Goal: Information Seeking & Learning: Check status

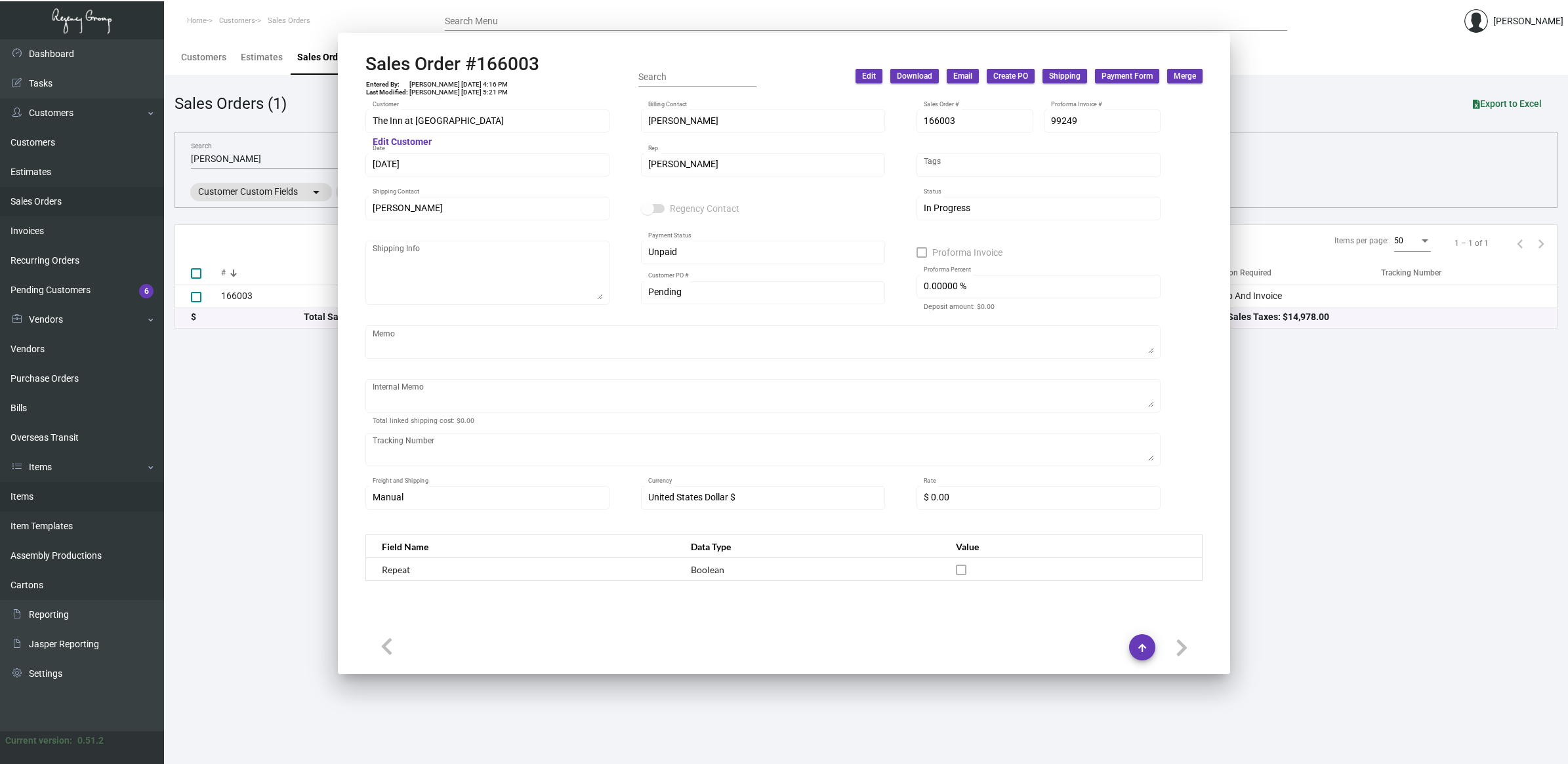
click at [56, 506] on link "Items" at bounding box center [82, 497] width 164 height 30
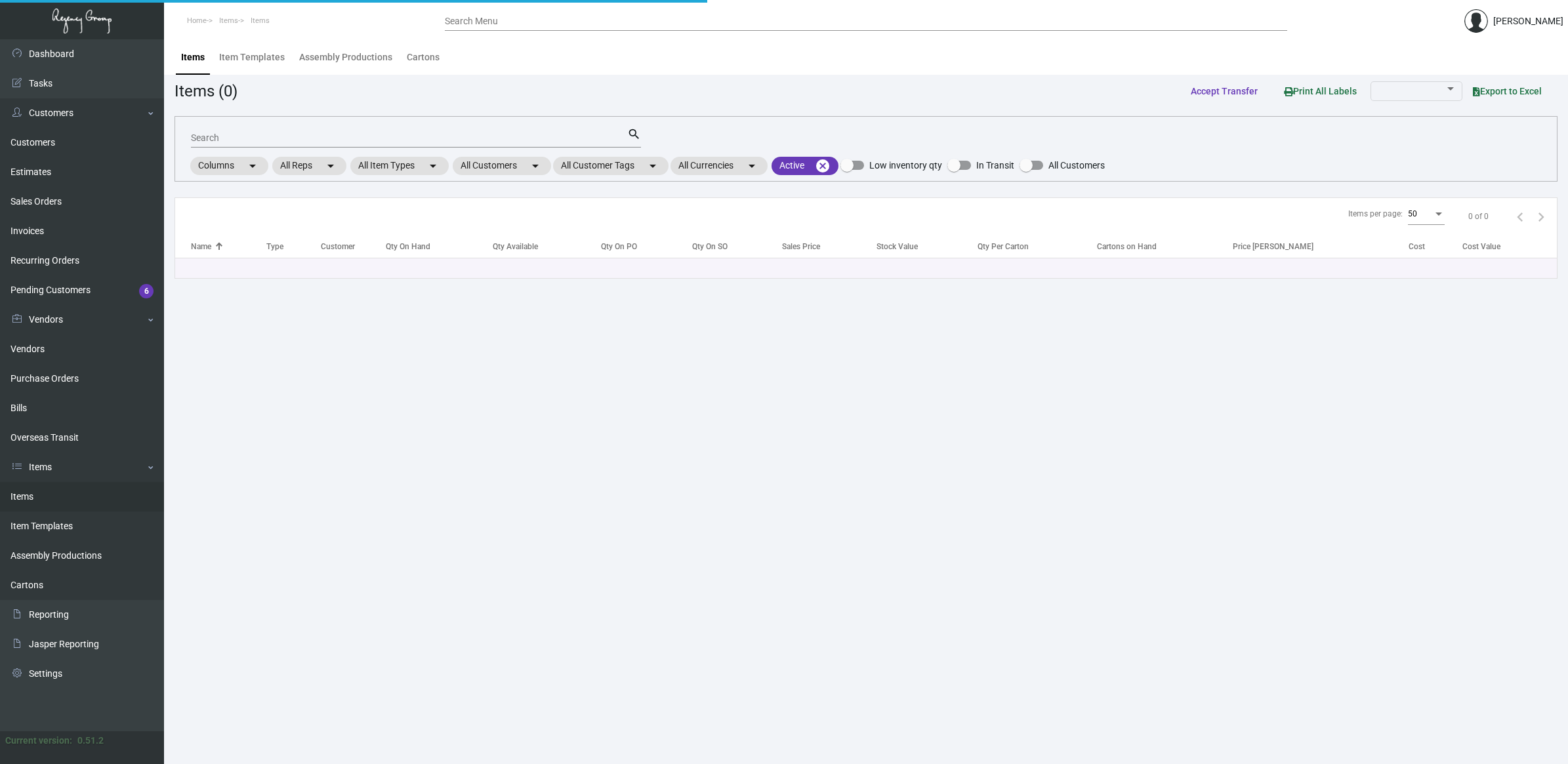
click at [54, 505] on link "Items" at bounding box center [82, 497] width 164 height 30
click at [207, 133] on input "Search" at bounding box center [409, 138] width 436 height 10
click at [214, 133] on input "Search" at bounding box center [409, 138] width 436 height 10
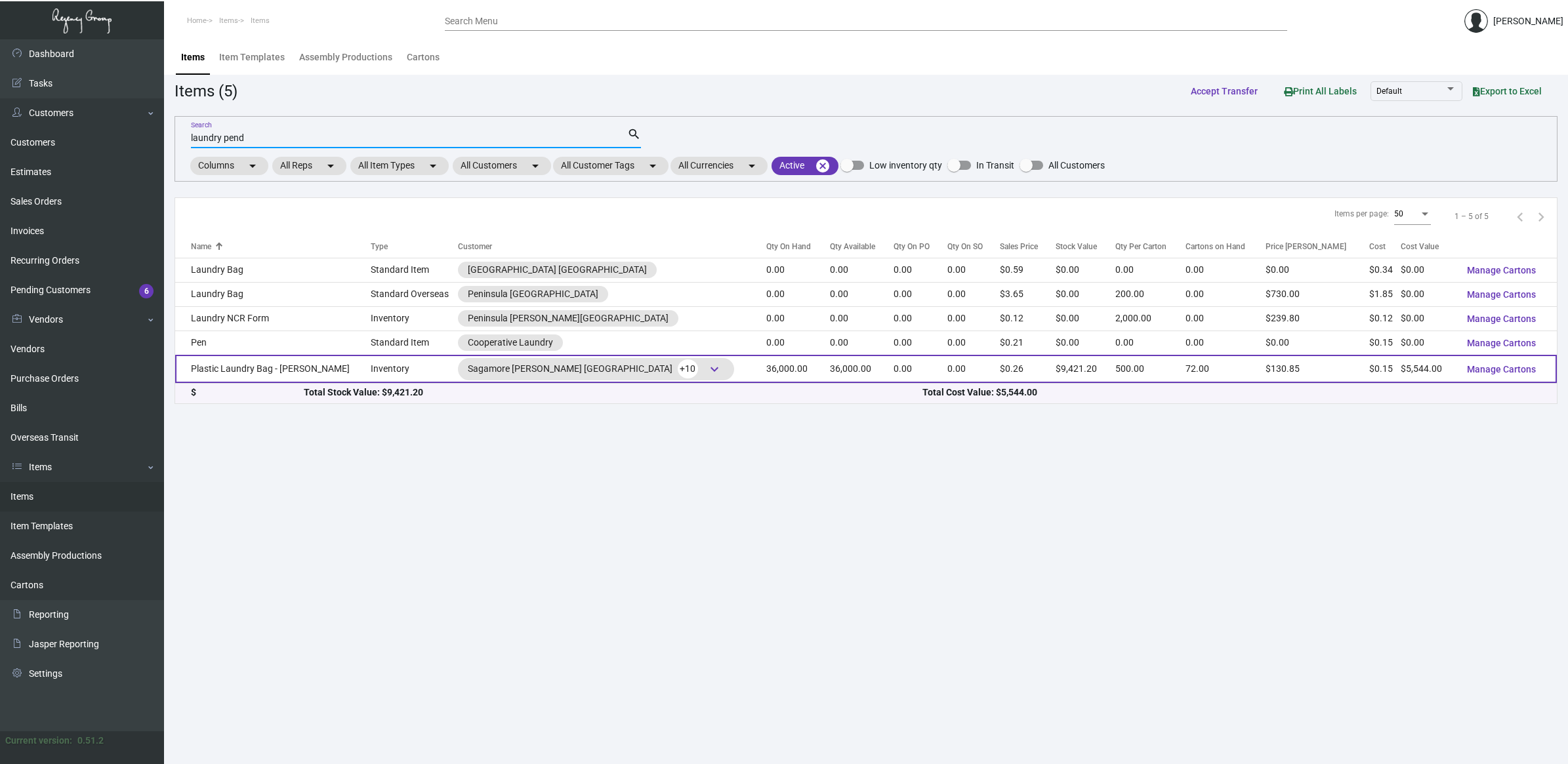
type input "laundry pend"
click at [275, 376] on td "Plastic Laundry Bag - [PERSON_NAME]" at bounding box center [272, 369] width 195 height 28
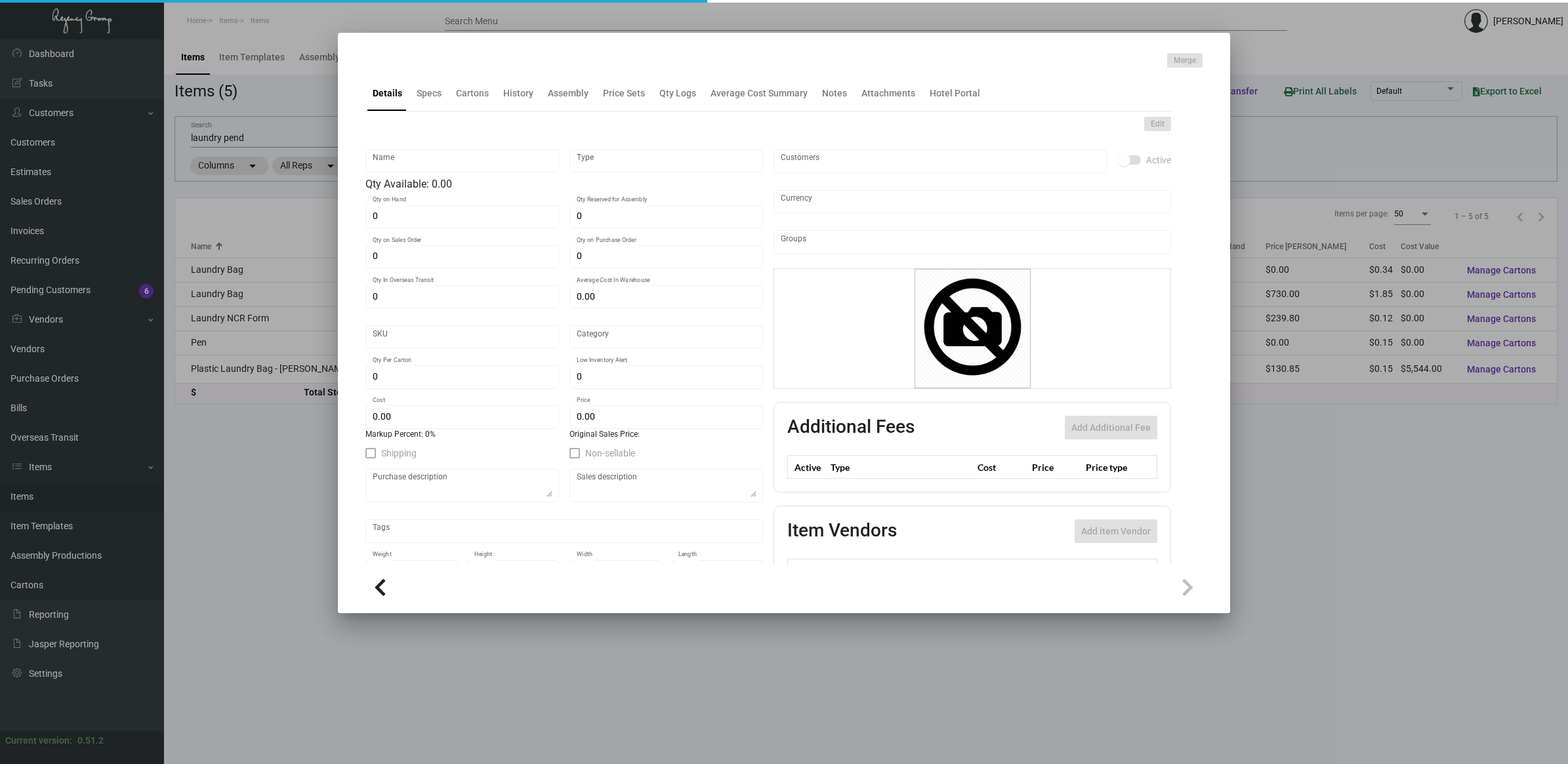
type input "Plastic Laundry Bag - [PERSON_NAME]"
type input "Inventory"
type input "36,000"
type input "$ 6.468"
type input "Inventory"
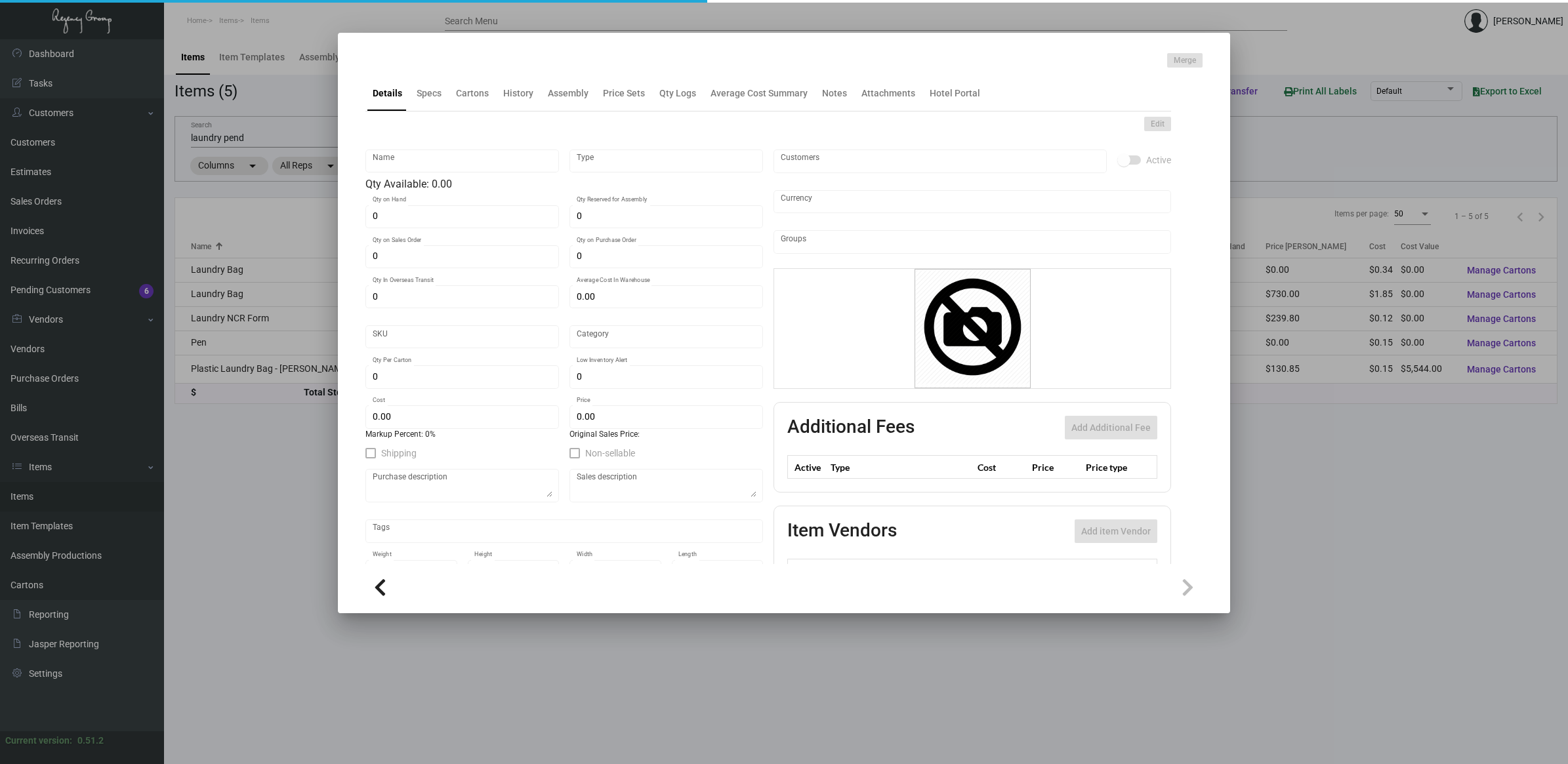
type input "500"
type input "$ 0.154"
type input "$ 0.2617"
checkbox input "true"
type input "United States Dollar $"
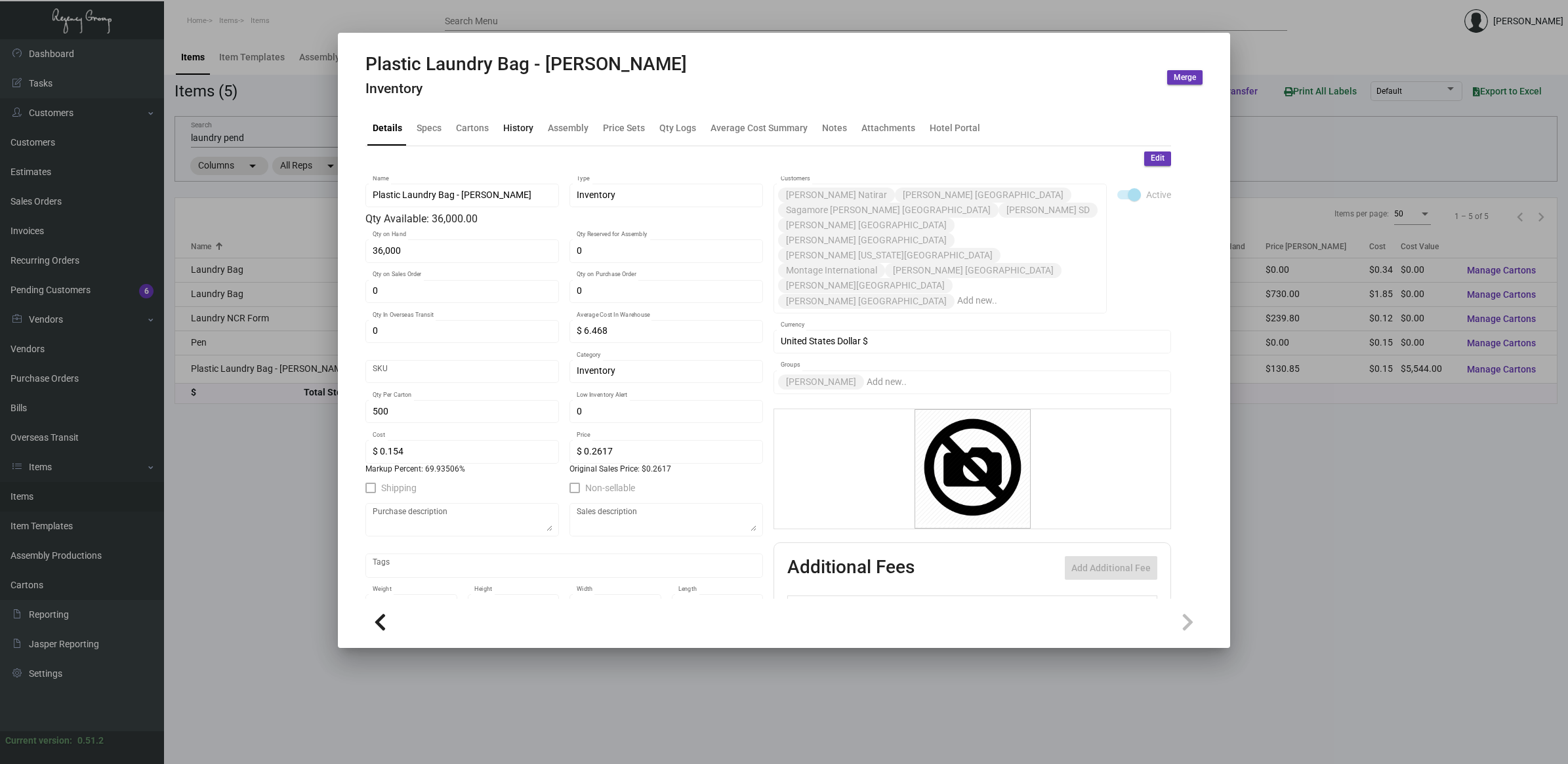
drag, startPoint x: 529, startPoint y: 129, endPoint x: 582, endPoint y: 139, distance: 53.9
click at [529, 129] on div "History" at bounding box center [519, 127] width 31 height 14
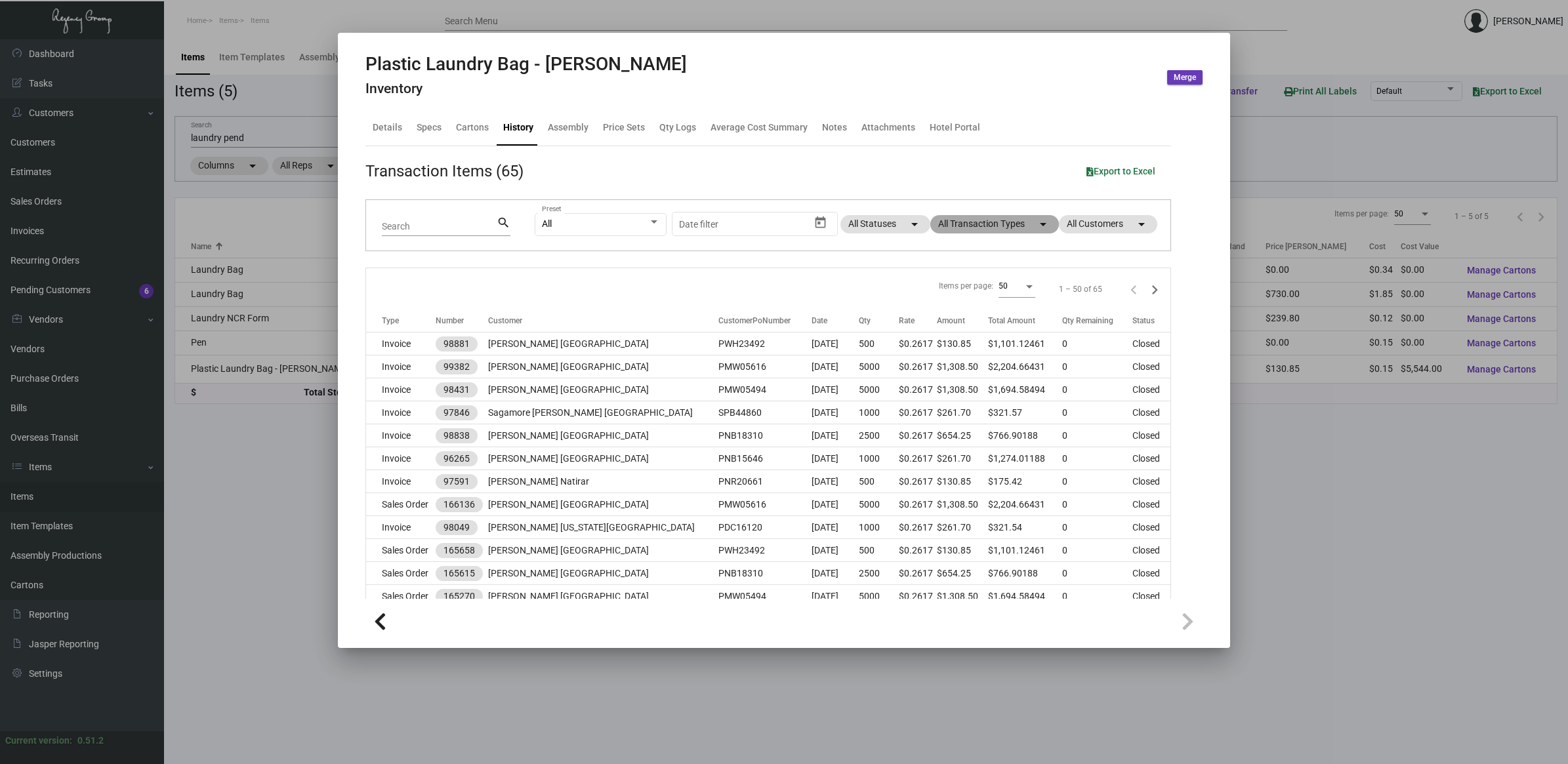
click at [1040, 232] on mat-chip "All Transaction Types arrow_drop_down" at bounding box center [994, 224] width 129 height 18
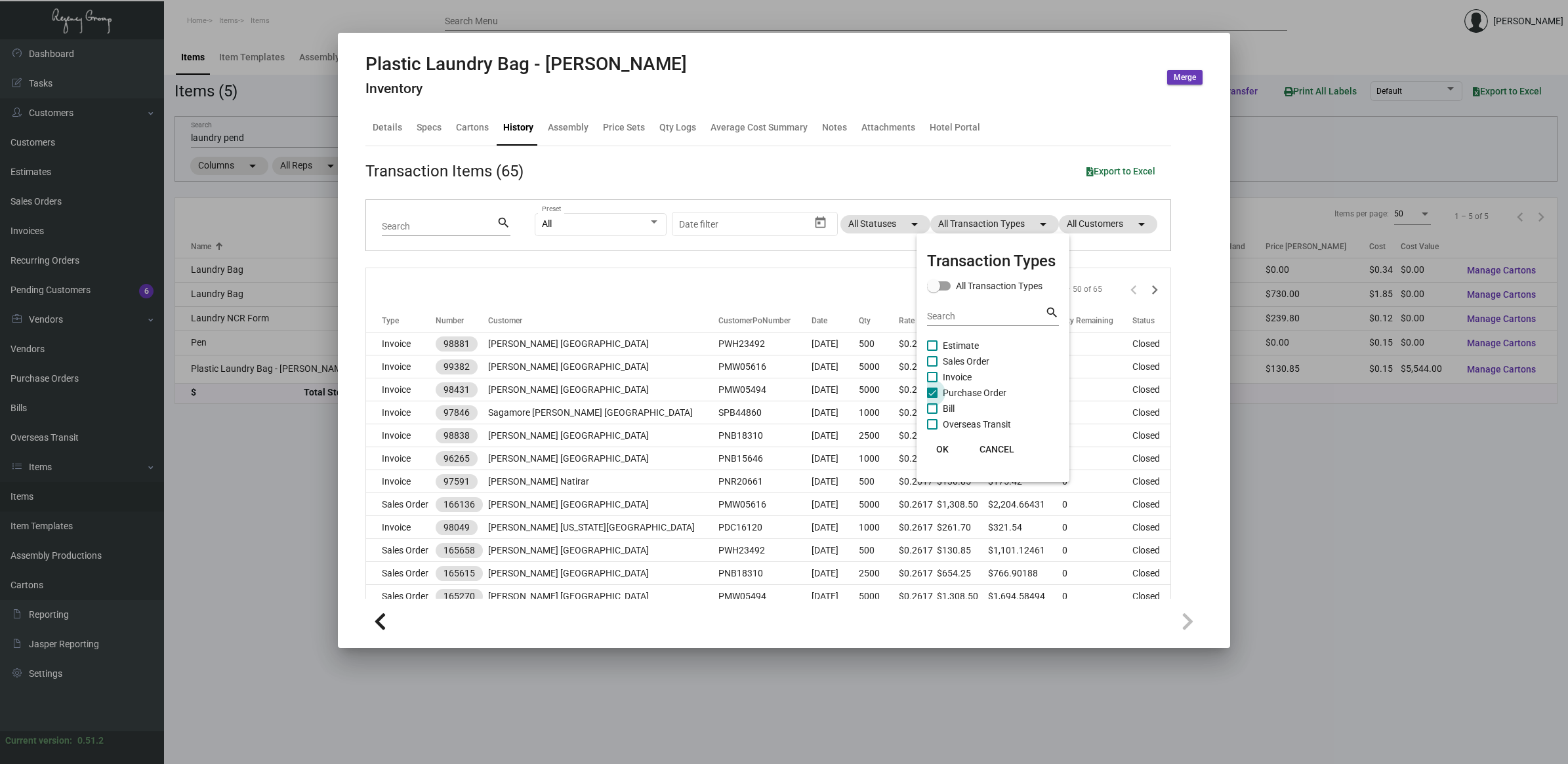
click at [999, 385] on span "Purchase Order" at bounding box center [975, 393] width 64 height 16
click at [932, 398] on input "Purchase Order" at bounding box center [932, 398] width 1 height 1
click at [982, 389] on span "Purchase Order" at bounding box center [975, 393] width 64 height 16
click at [932, 398] on input "Purchase Order" at bounding box center [932, 398] width 1 height 1
checkbox input "true"
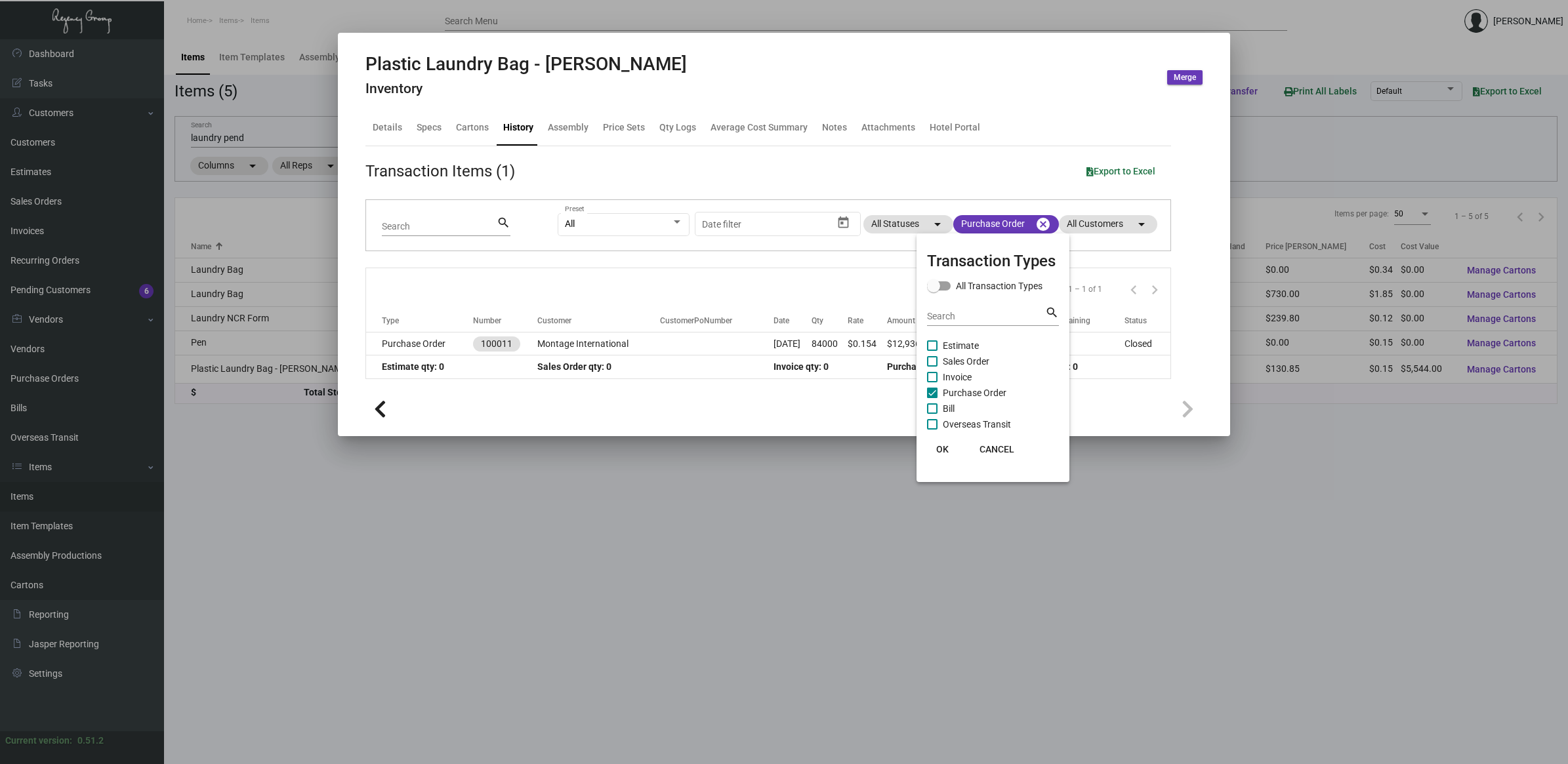
click at [949, 444] on button "OK" at bounding box center [943, 449] width 42 height 24
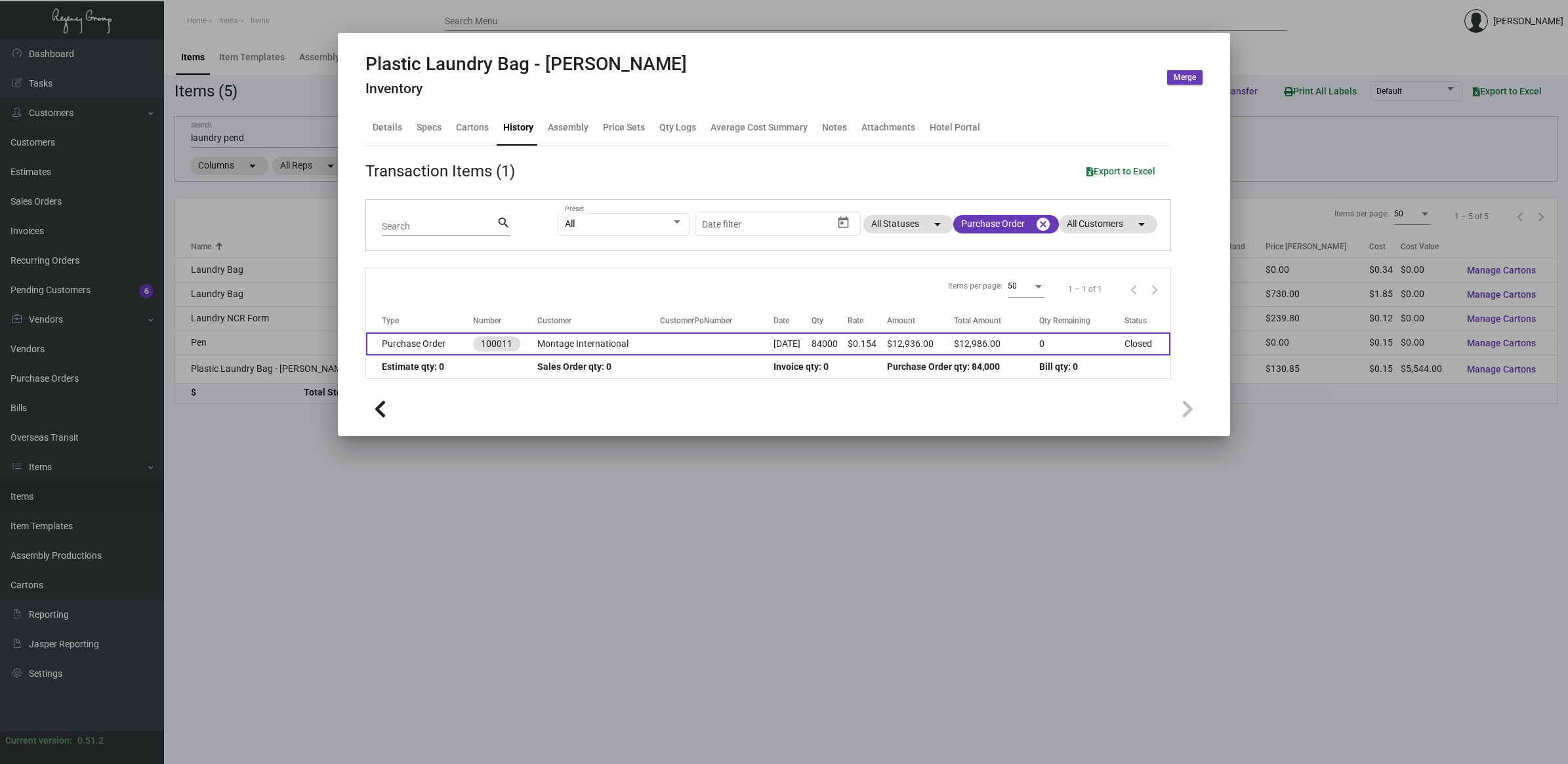
click at [884, 348] on td "$0.154" at bounding box center [866, 344] width 38 height 23
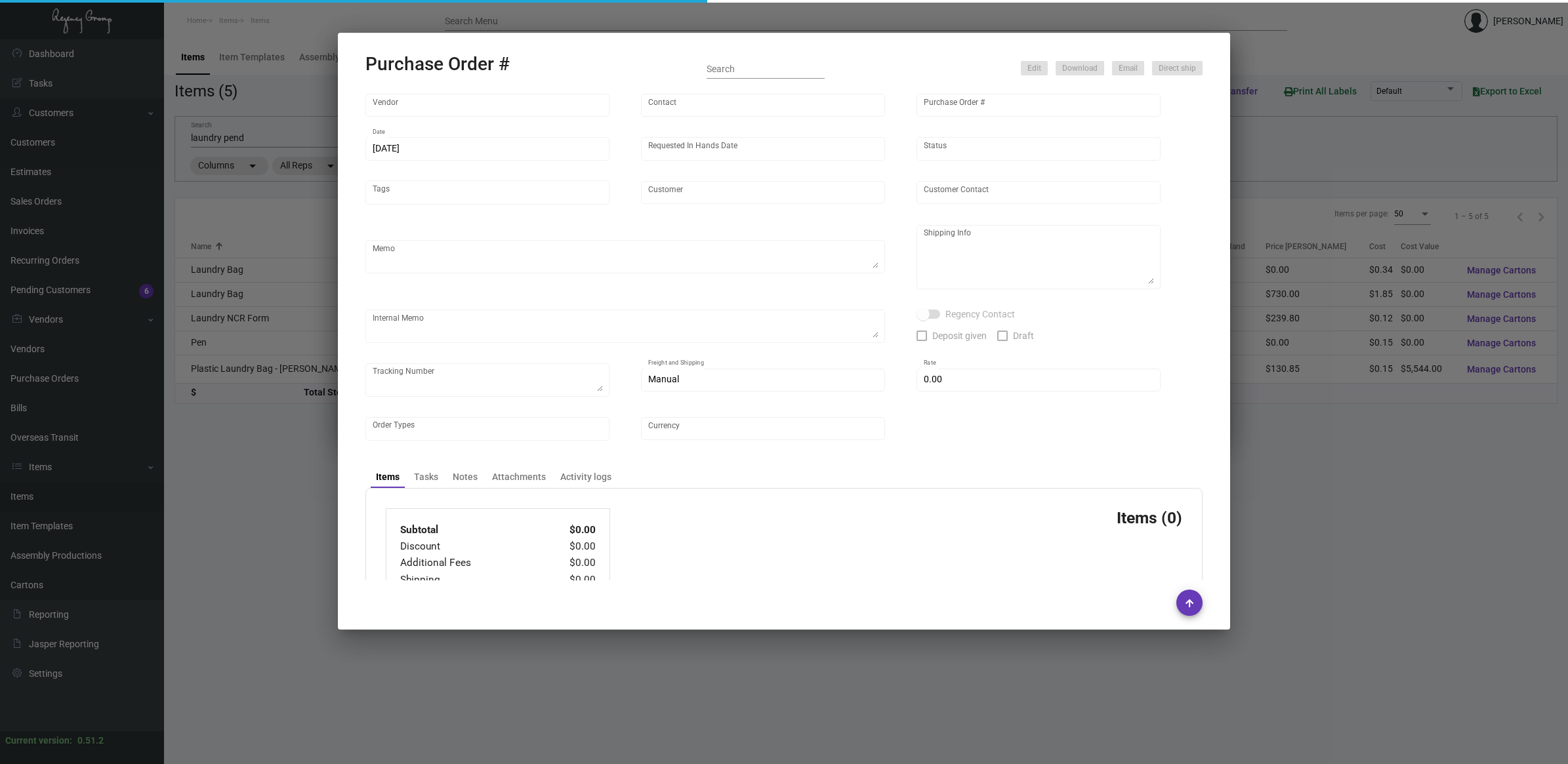
type input "POLY-PAK INDUSTRIES"
type input "[PERSON_NAME]"
type input "100011"
type input "[DATE]"
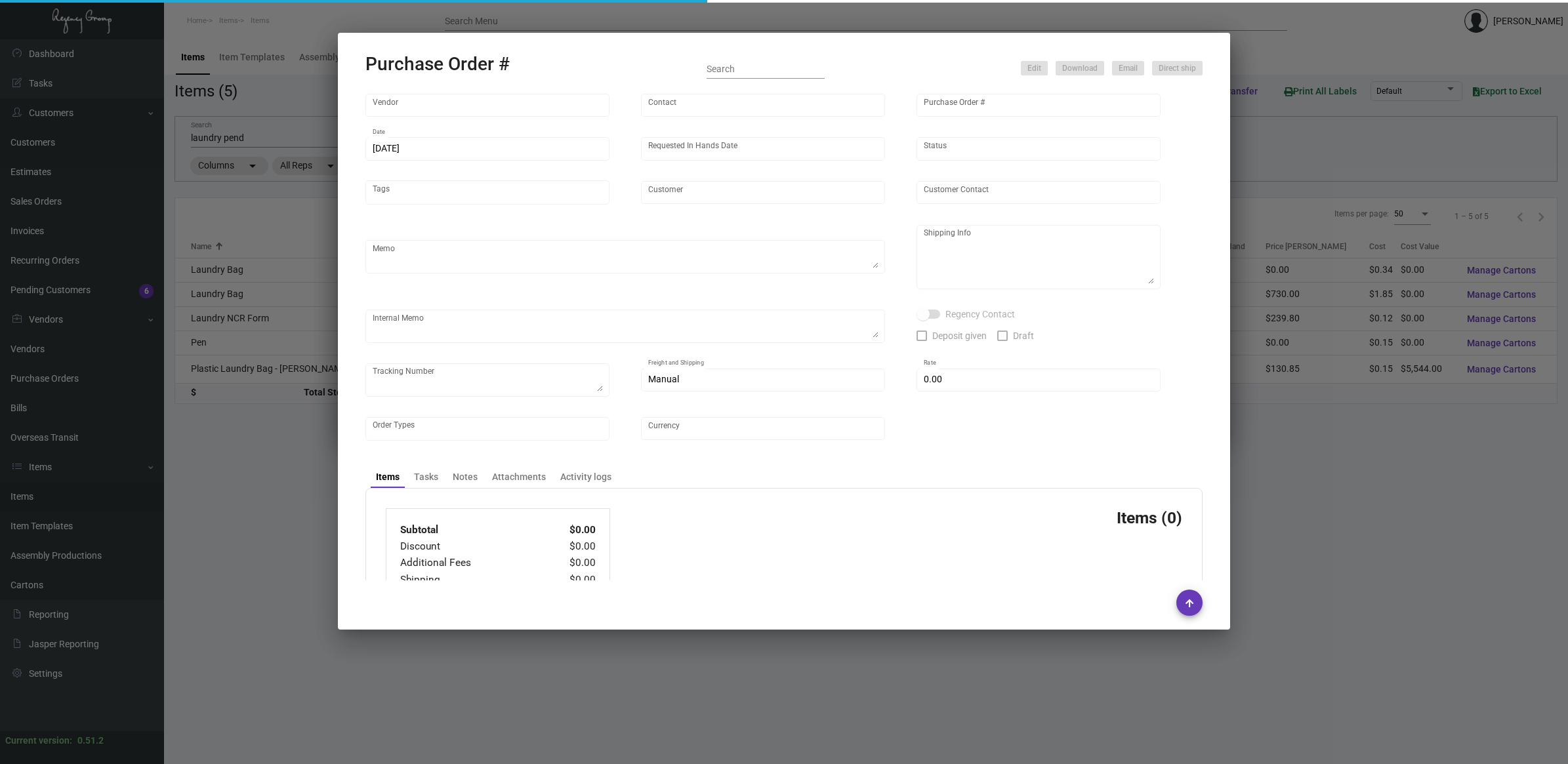
type input "Montage International"
type textarea "Please confirm freight costs before shipping."
type textarea "Regency Group LA [STREET_ADDRESS]"
type textarea "9/19 - 4 pallets, Fast Fre9ight- clearlane trans $1,050.00 - 113477"
checkbox input "true"
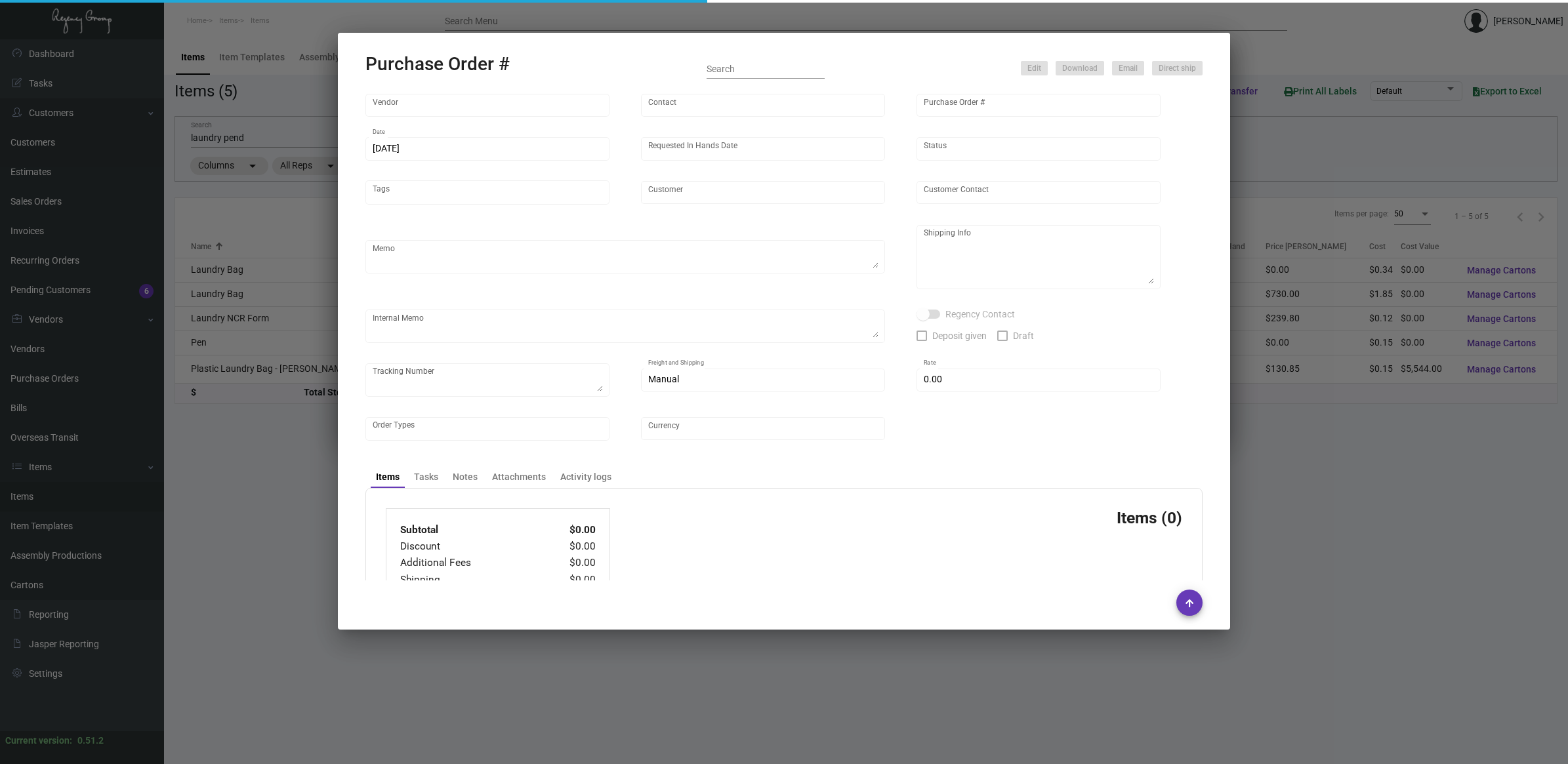
type input "$ 0.00"
type input "United States Dollar $"
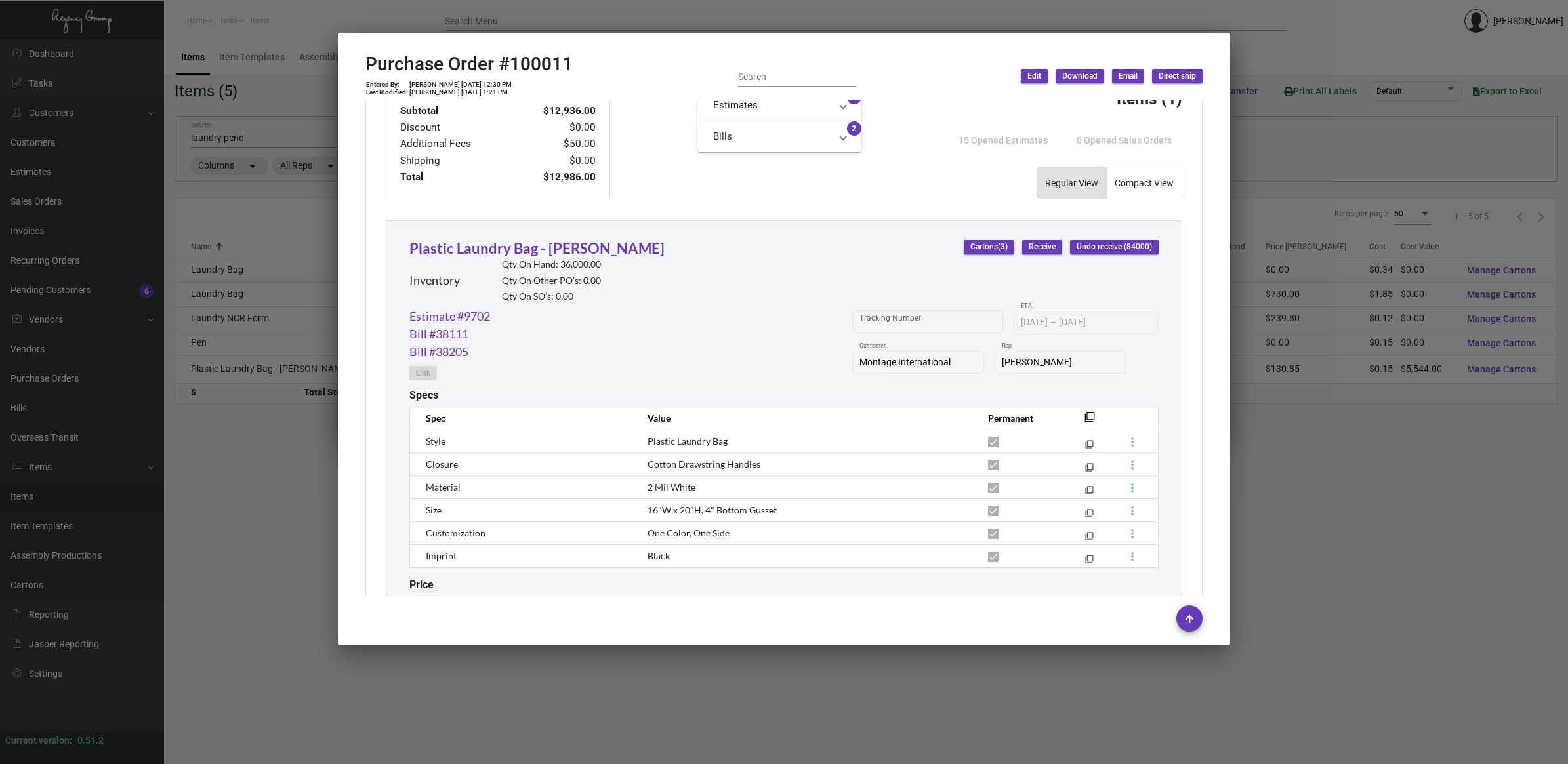
scroll to position [574, 0]
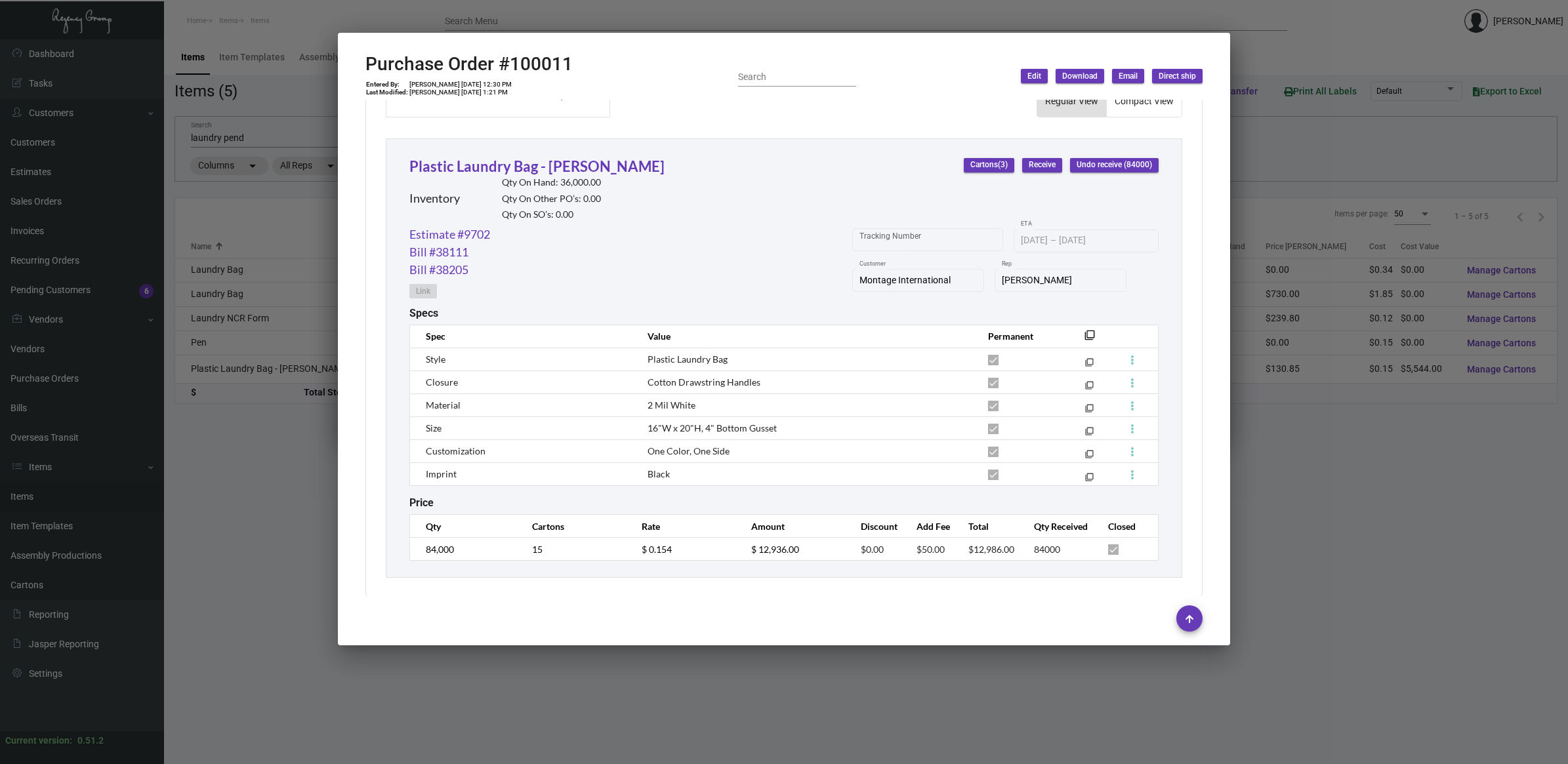
click at [243, 545] on div at bounding box center [784, 382] width 1568 height 764
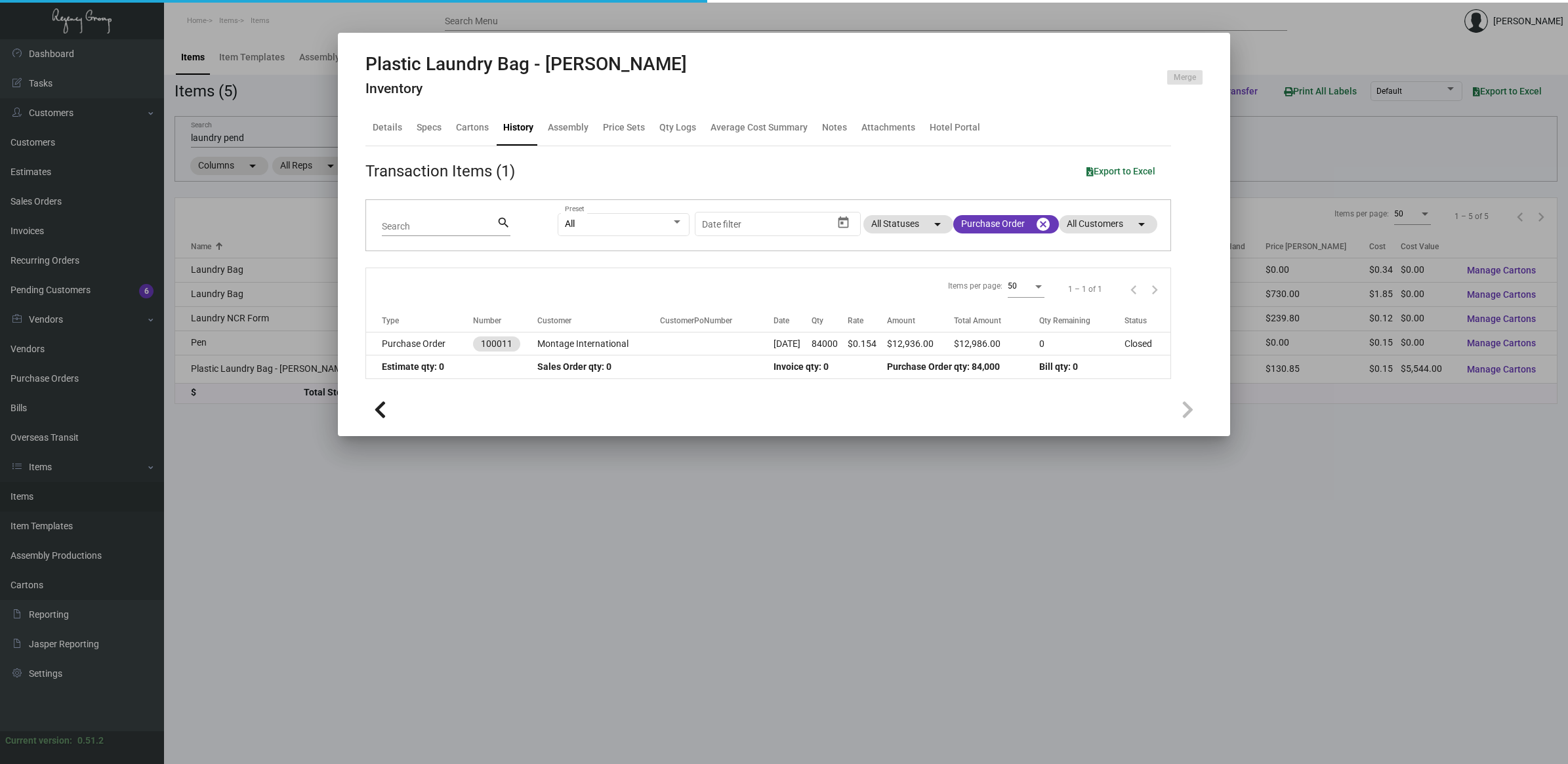
click at [246, 542] on div at bounding box center [784, 382] width 1568 height 764
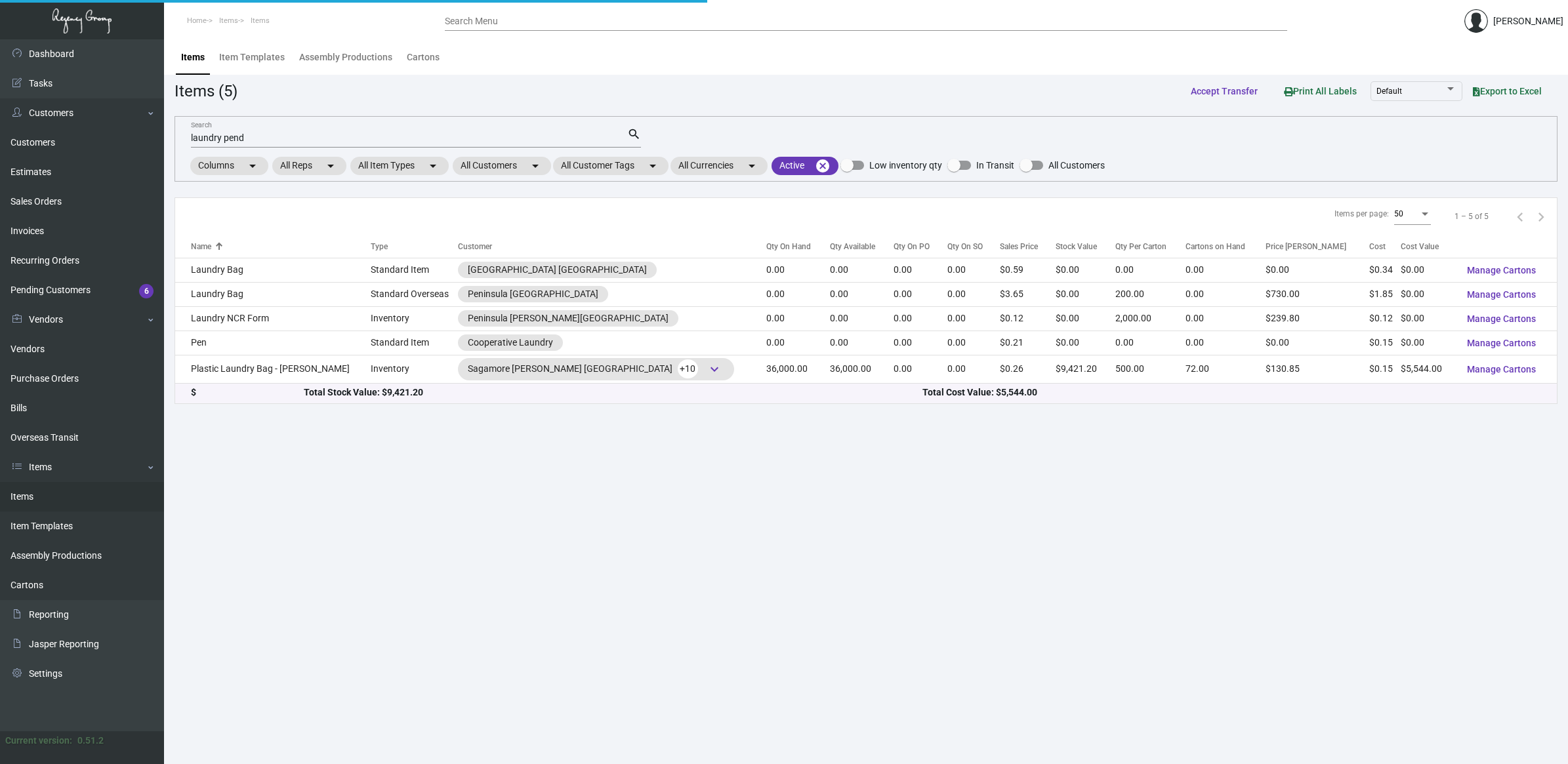
click at [246, 131] on div "laundry pend Search" at bounding box center [409, 137] width 436 height 20
click at [248, 130] on div "laundry pend Search" at bounding box center [409, 137] width 436 height 20
click at [259, 130] on div "laundry pend Search" at bounding box center [409, 137] width 436 height 20
click at [259, 129] on div "laundry pend Search" at bounding box center [409, 137] width 436 height 20
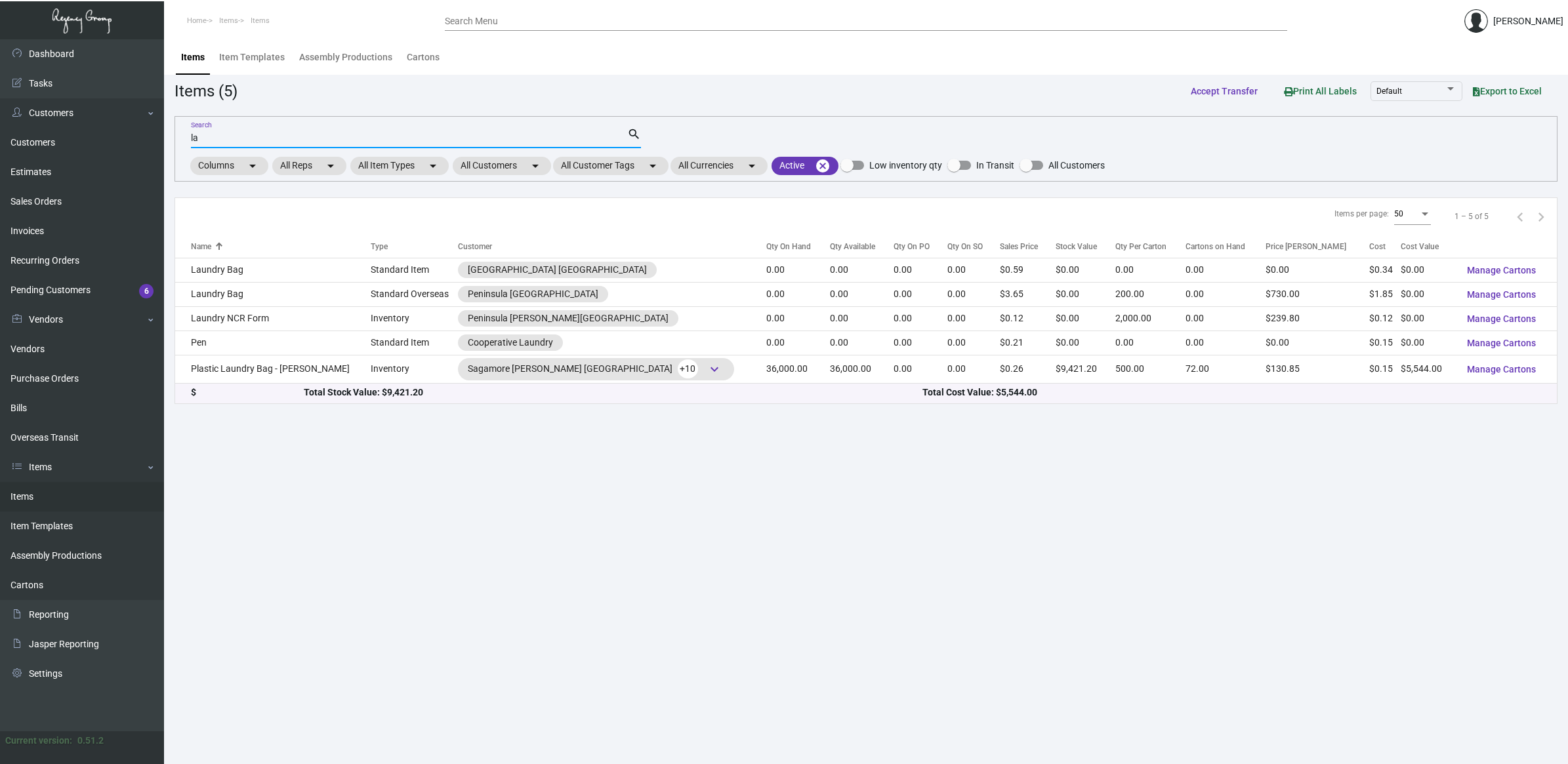
type input "l"
type input "o"
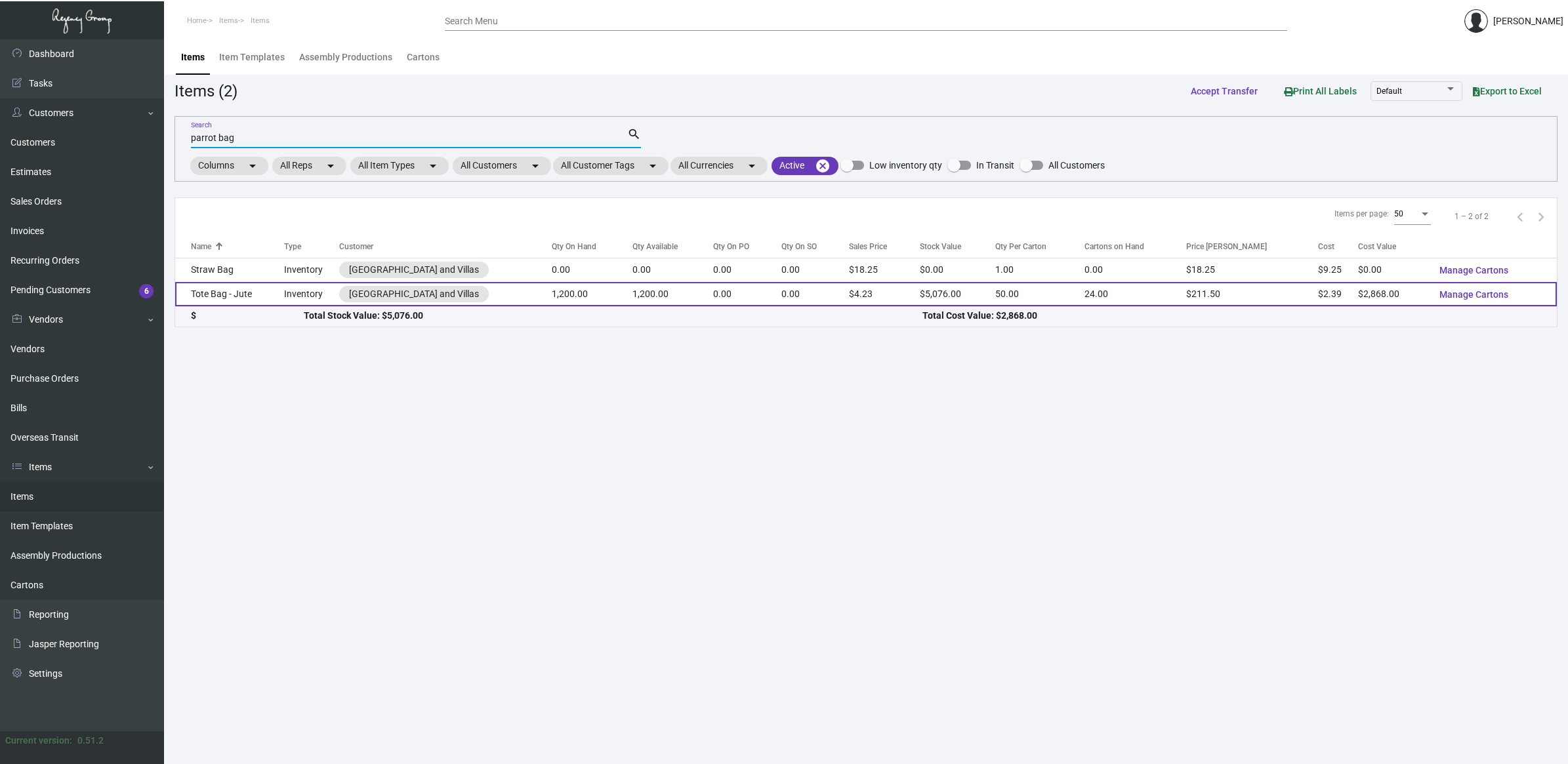
type input "parrot bag"
click at [251, 288] on td "Tote Bag - Jute" at bounding box center [229, 293] width 109 height 24
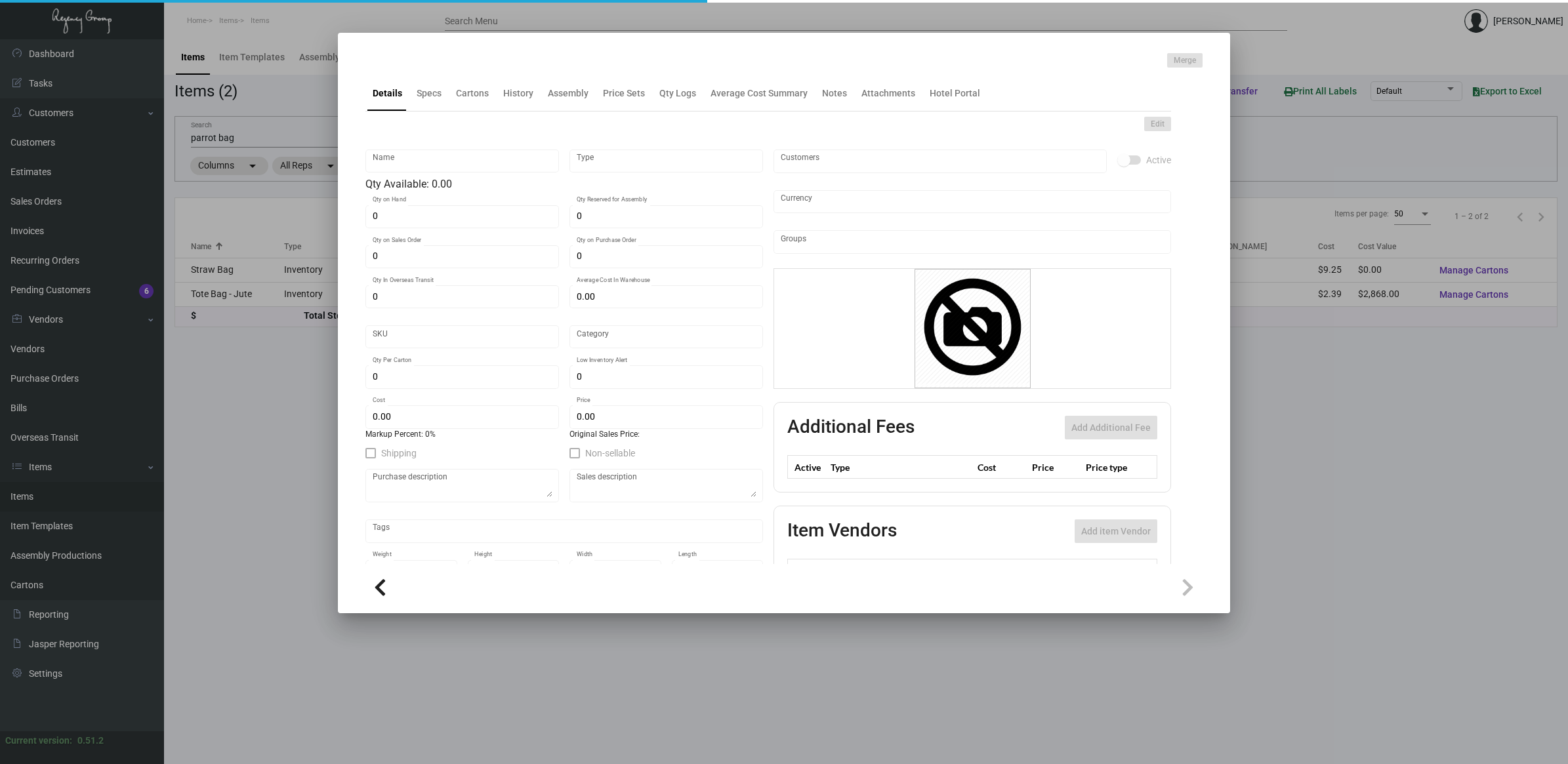
type input "Tote Bag - Jute"
type input "Inventory"
type input "1,200"
type input "$ 2.394"
type input "PKHV-Tote Bag-35"
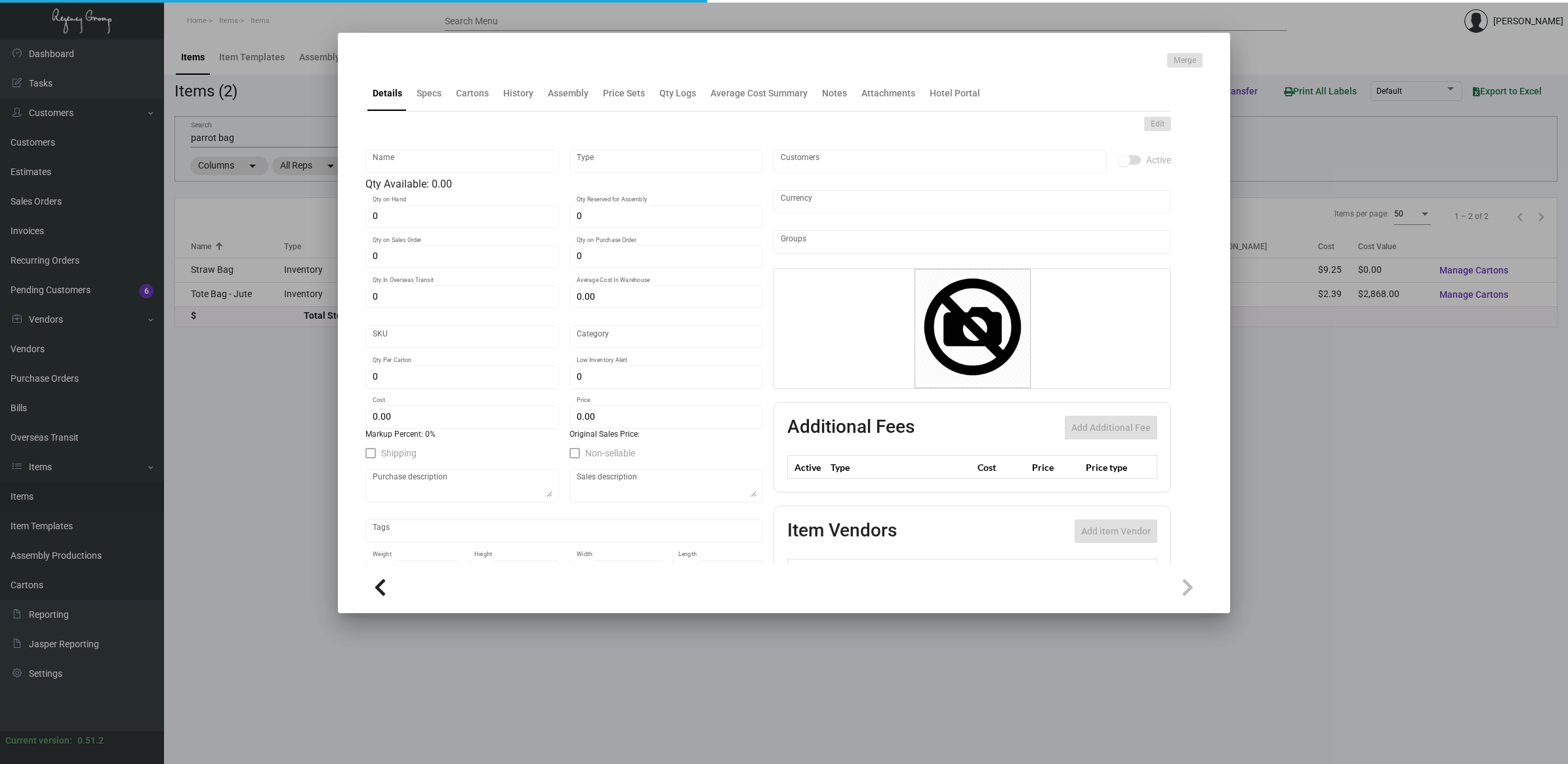
type input "Standard"
type input "50"
type input "$ 2.39"
type input "$ 4.23"
checkbox input "true"
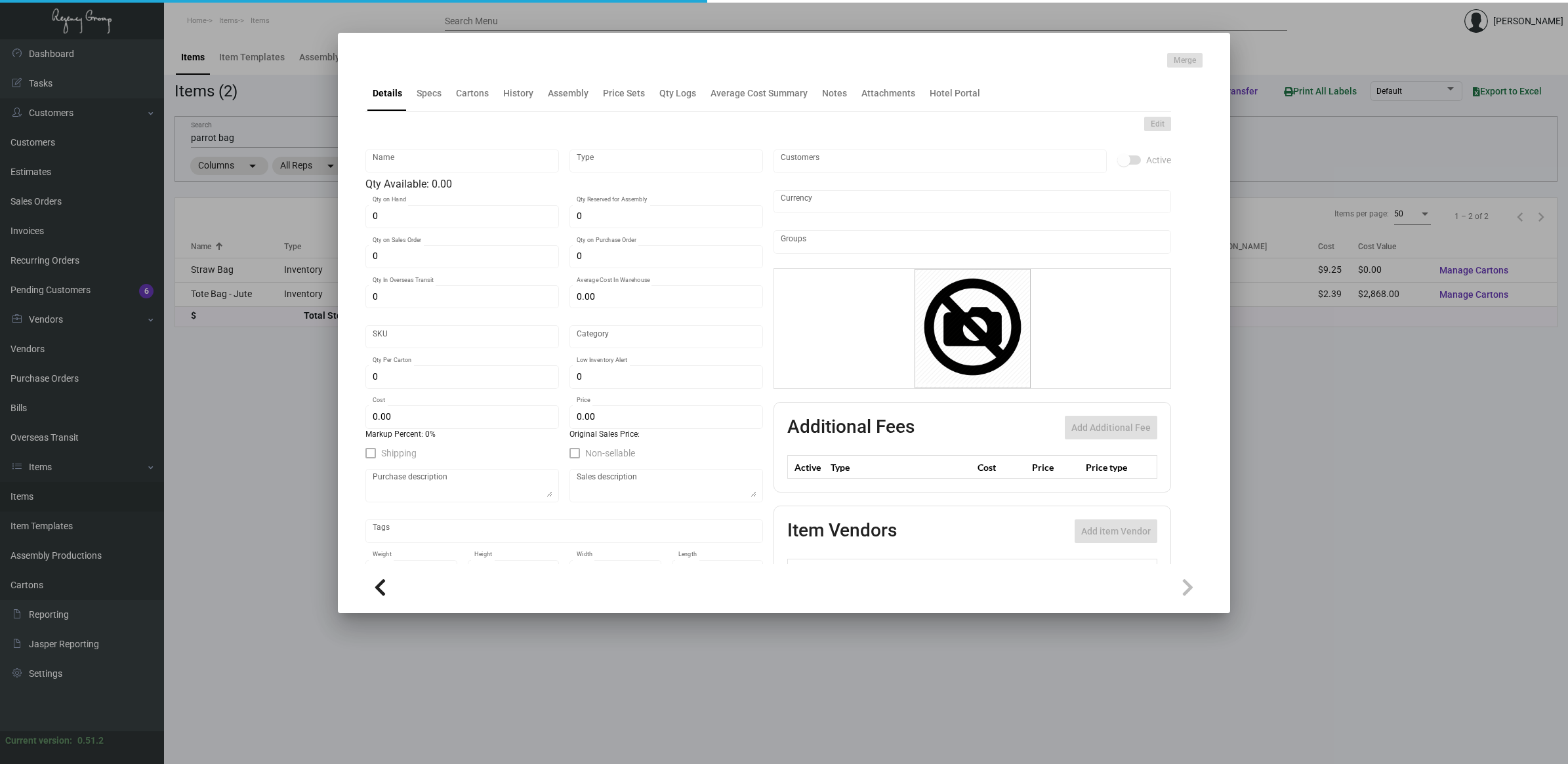
checkbox input "true"
type input "United States Dollar $"
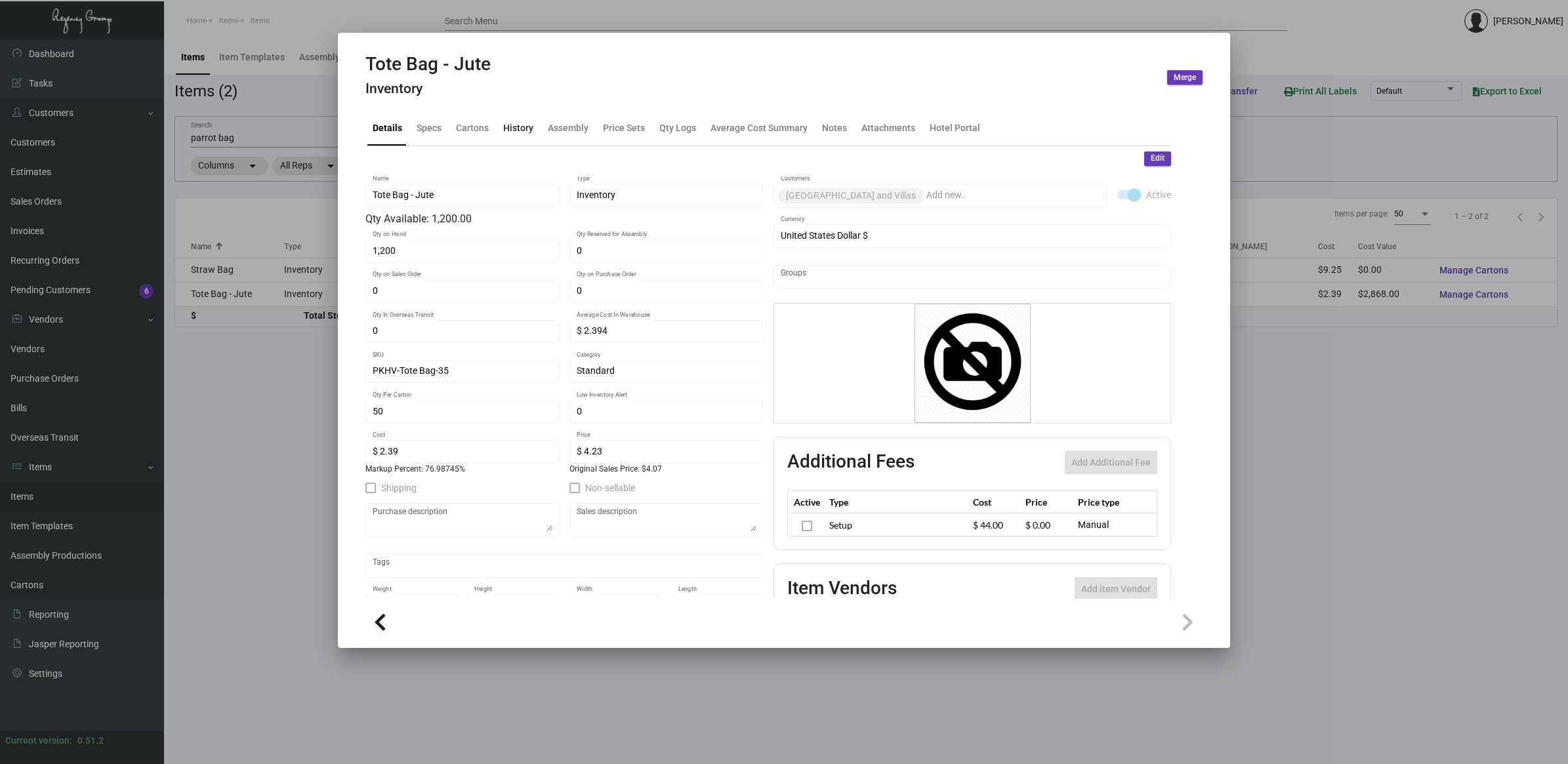
click at [505, 136] on div "History" at bounding box center [519, 127] width 41 height 31
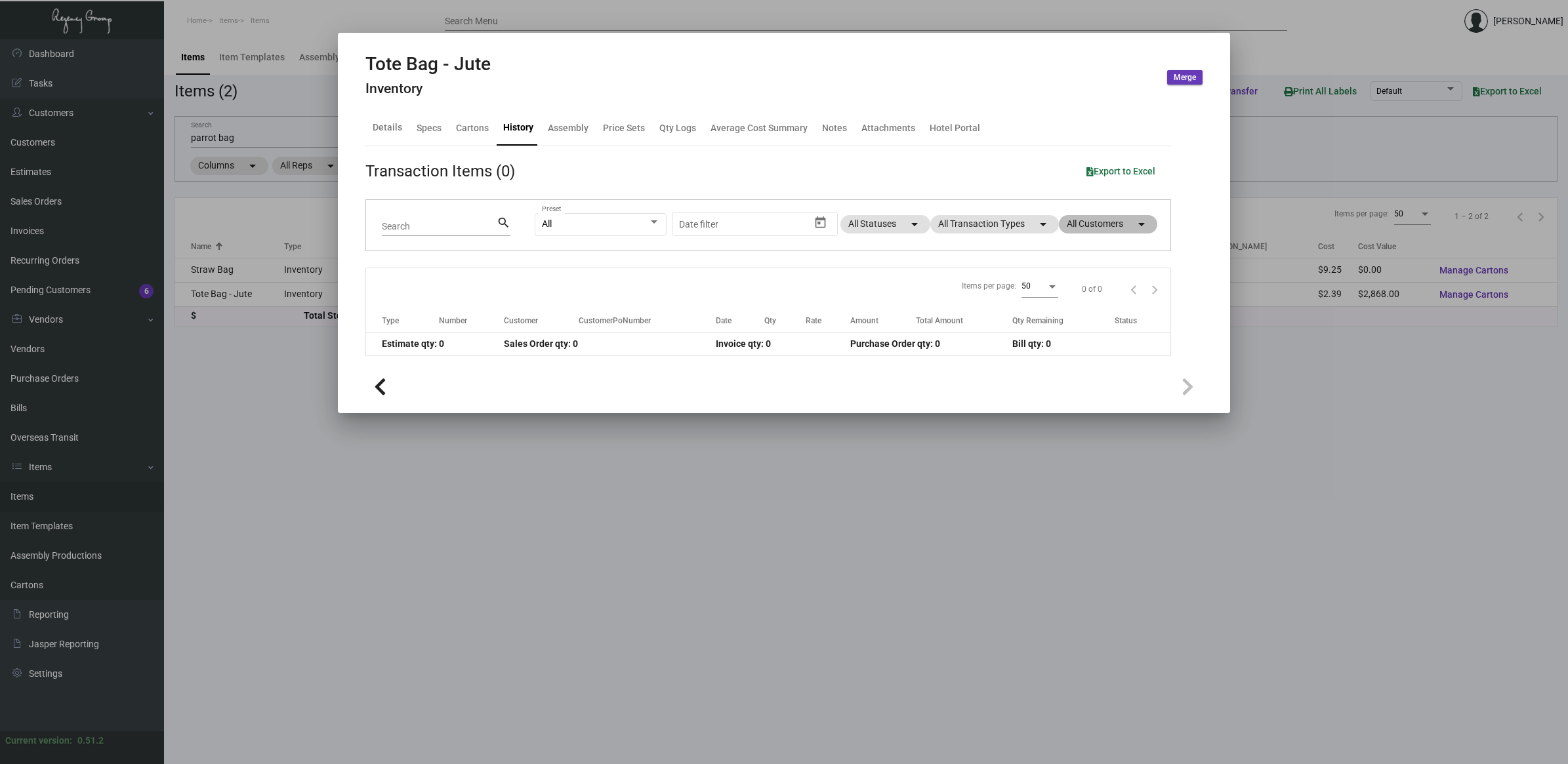
click at [1096, 215] on mat-chip "All Customers arrow_drop_down" at bounding box center [1108, 224] width 98 height 18
click at [1096, 219] on mat-chip "All Customers arrow_drop_down" at bounding box center [1108, 224] width 98 height 18
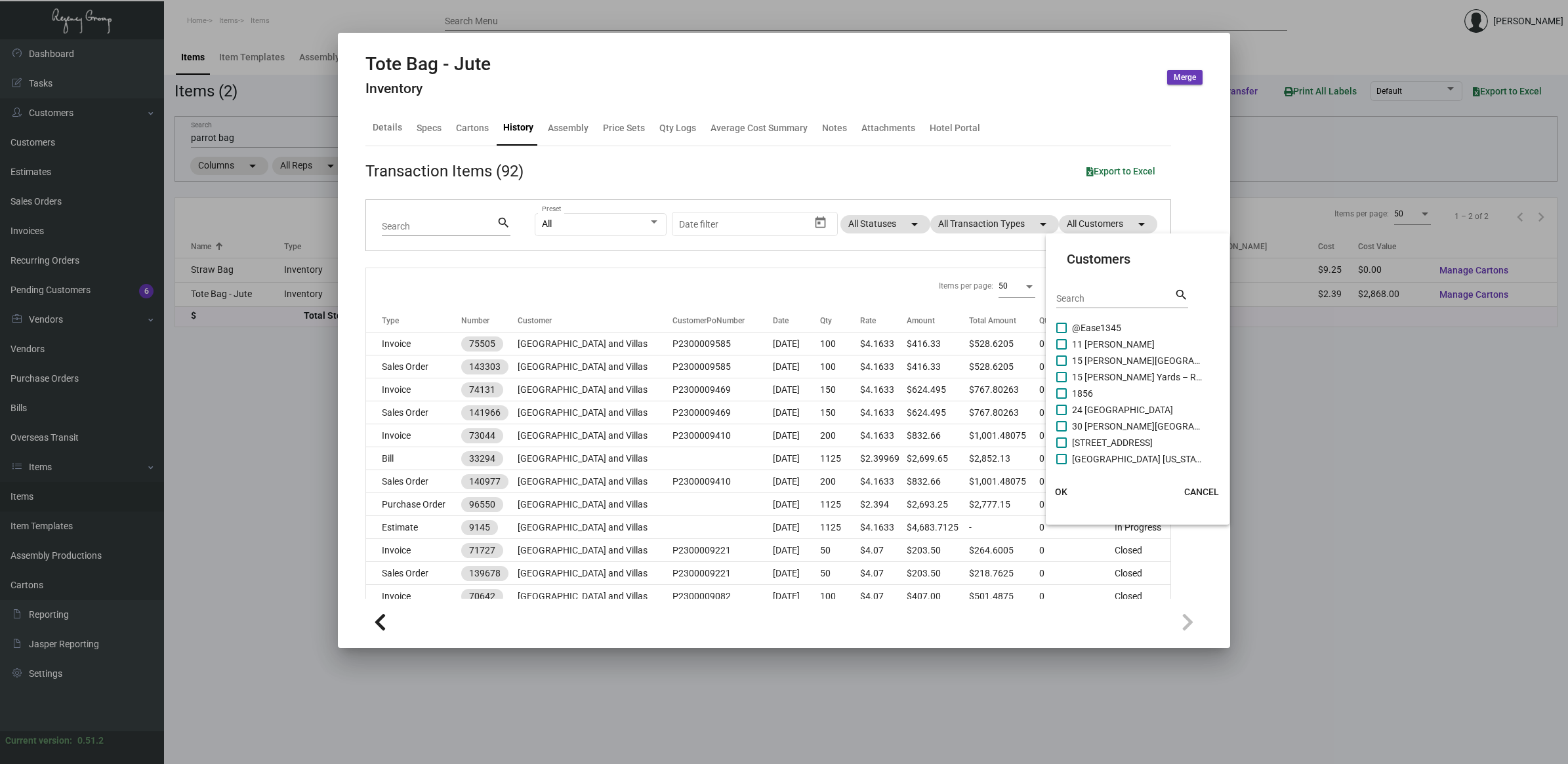
drag, startPoint x: 1089, startPoint y: 233, endPoint x: 1017, endPoint y: 224, distance: 72.6
click at [1017, 224] on div at bounding box center [784, 382] width 1568 height 764
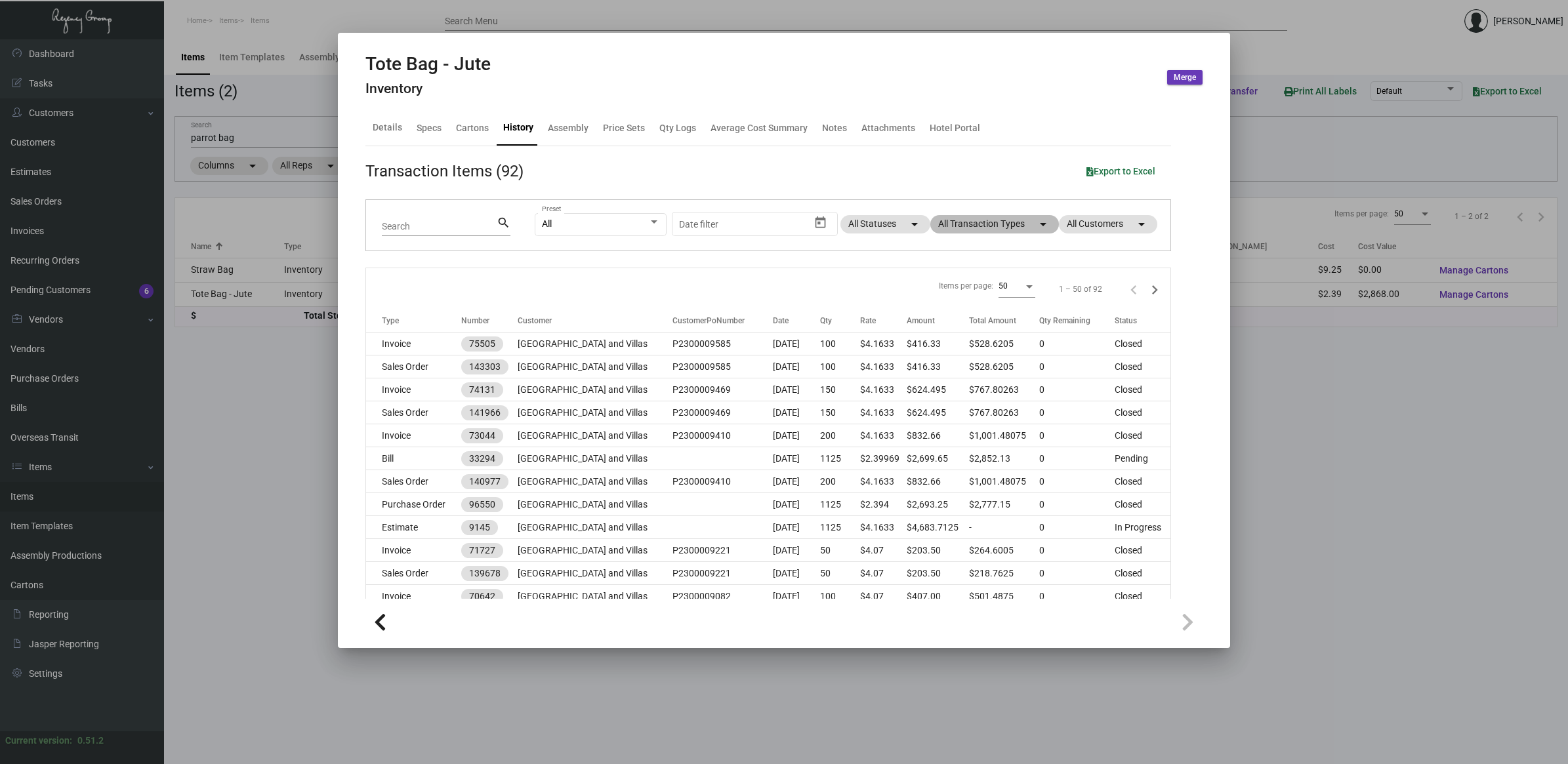
click at [1017, 224] on mat-chip "All Transaction Types arrow_drop_down" at bounding box center [994, 224] width 129 height 18
drag, startPoint x: 1017, startPoint y: 224, endPoint x: 1005, endPoint y: 378, distance: 154.5
click at [1017, 223] on div "Tote Bag - Jute Inventory Merge Details Specs Cartons History Assembly Price Se…" at bounding box center [784, 382] width 1568 height 764
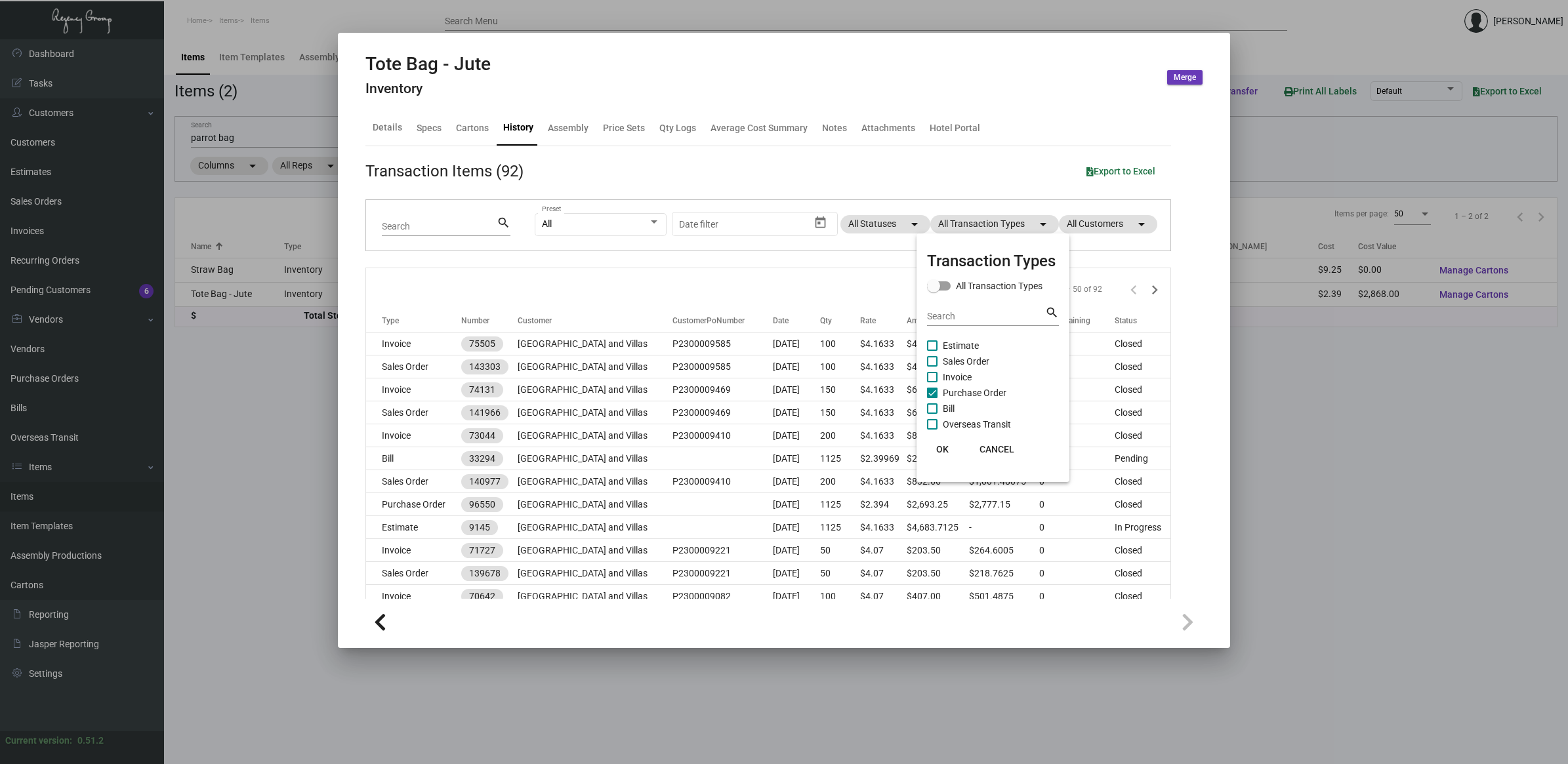
click at [993, 388] on span "Purchase Order" at bounding box center [975, 393] width 64 height 16
click at [932, 398] on input "Purchase Order" at bounding box center [932, 398] width 1 height 1
click at [989, 388] on span "Purchase Order" at bounding box center [975, 393] width 64 height 16
click at [932, 398] on input "Purchase Order" at bounding box center [932, 398] width 1 height 1
checkbox input "true"
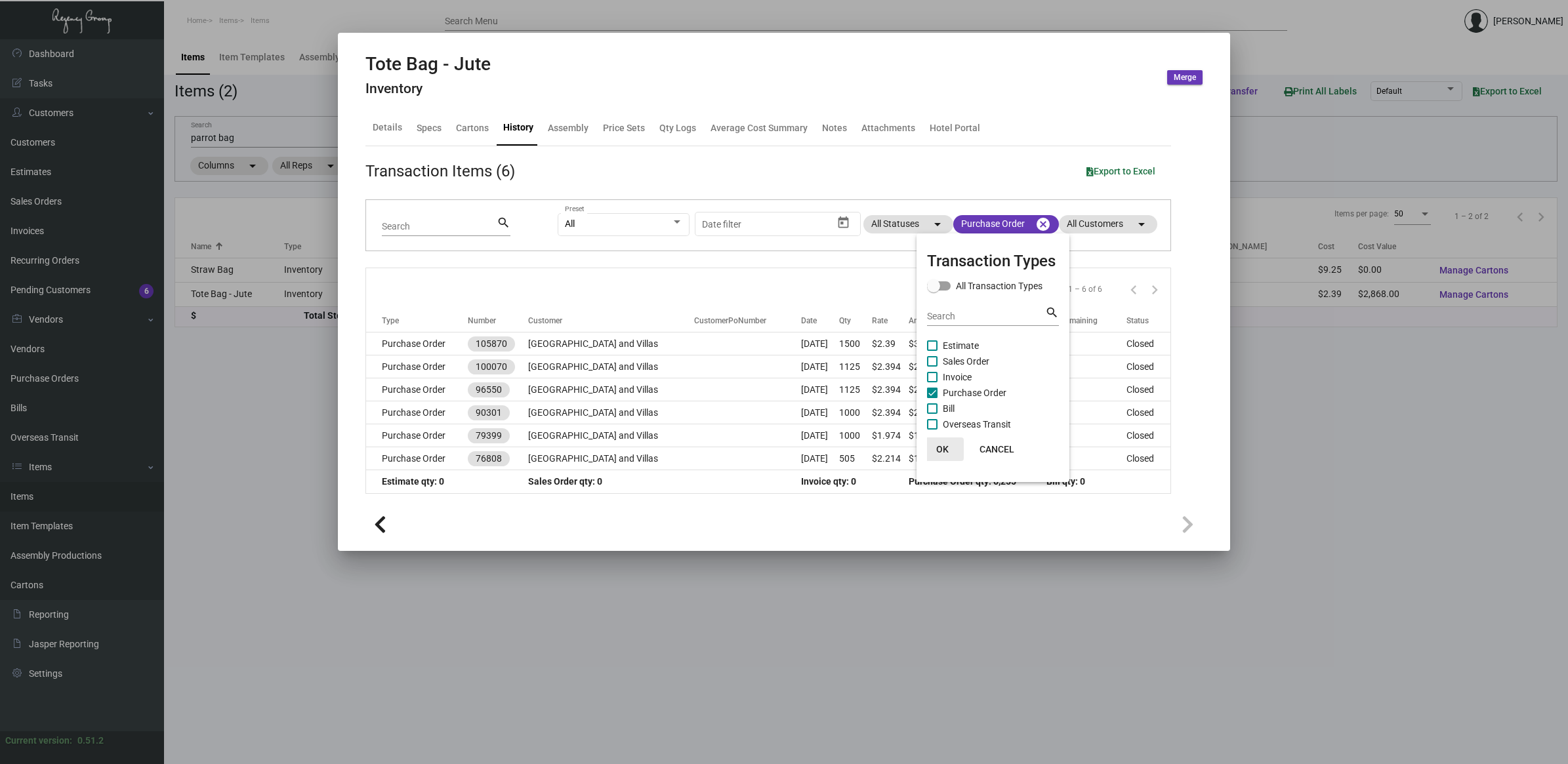
click at [949, 453] on button "OK" at bounding box center [943, 449] width 42 height 24
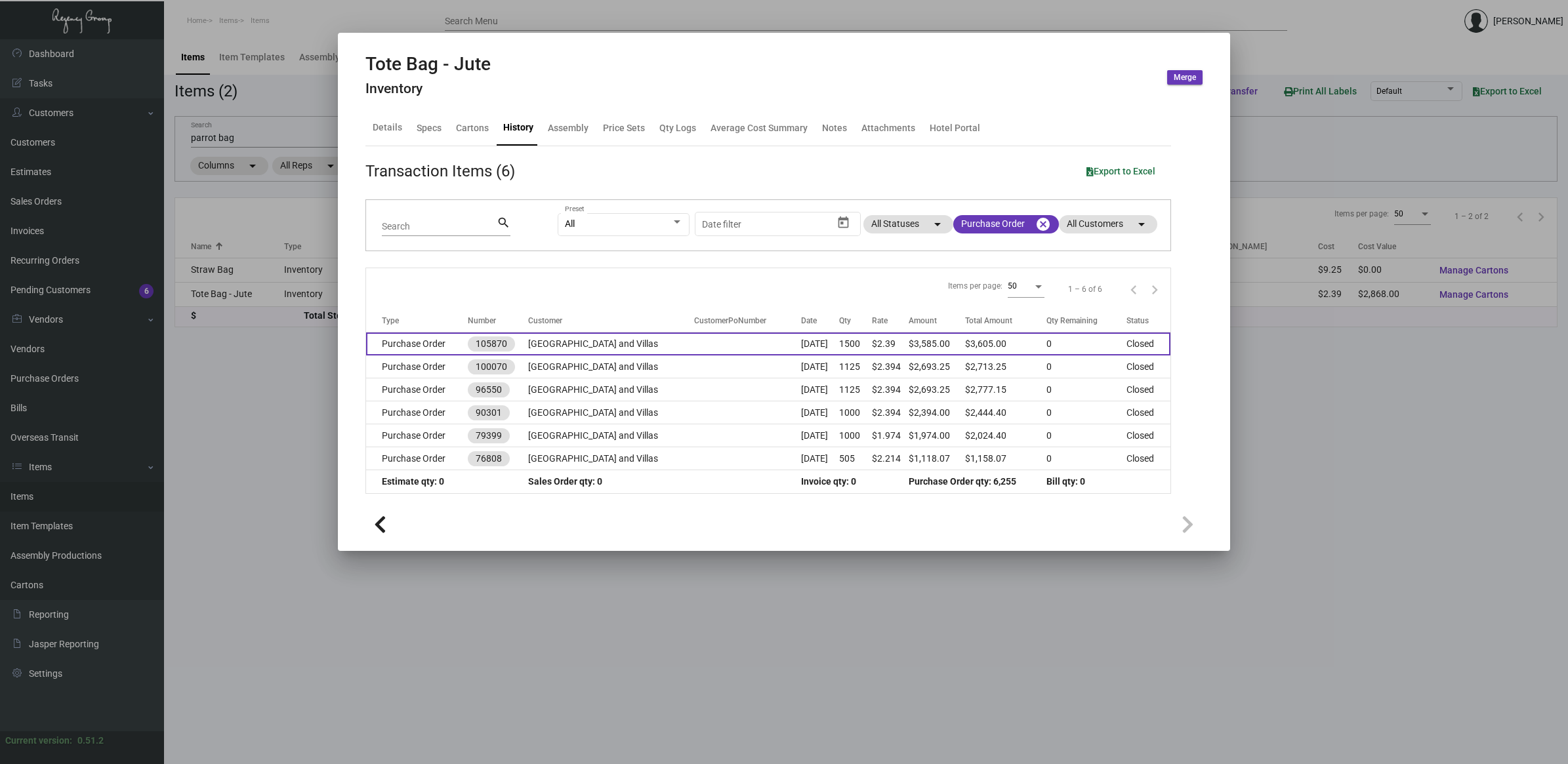
click at [844, 340] on td "1500" at bounding box center [855, 344] width 33 height 23
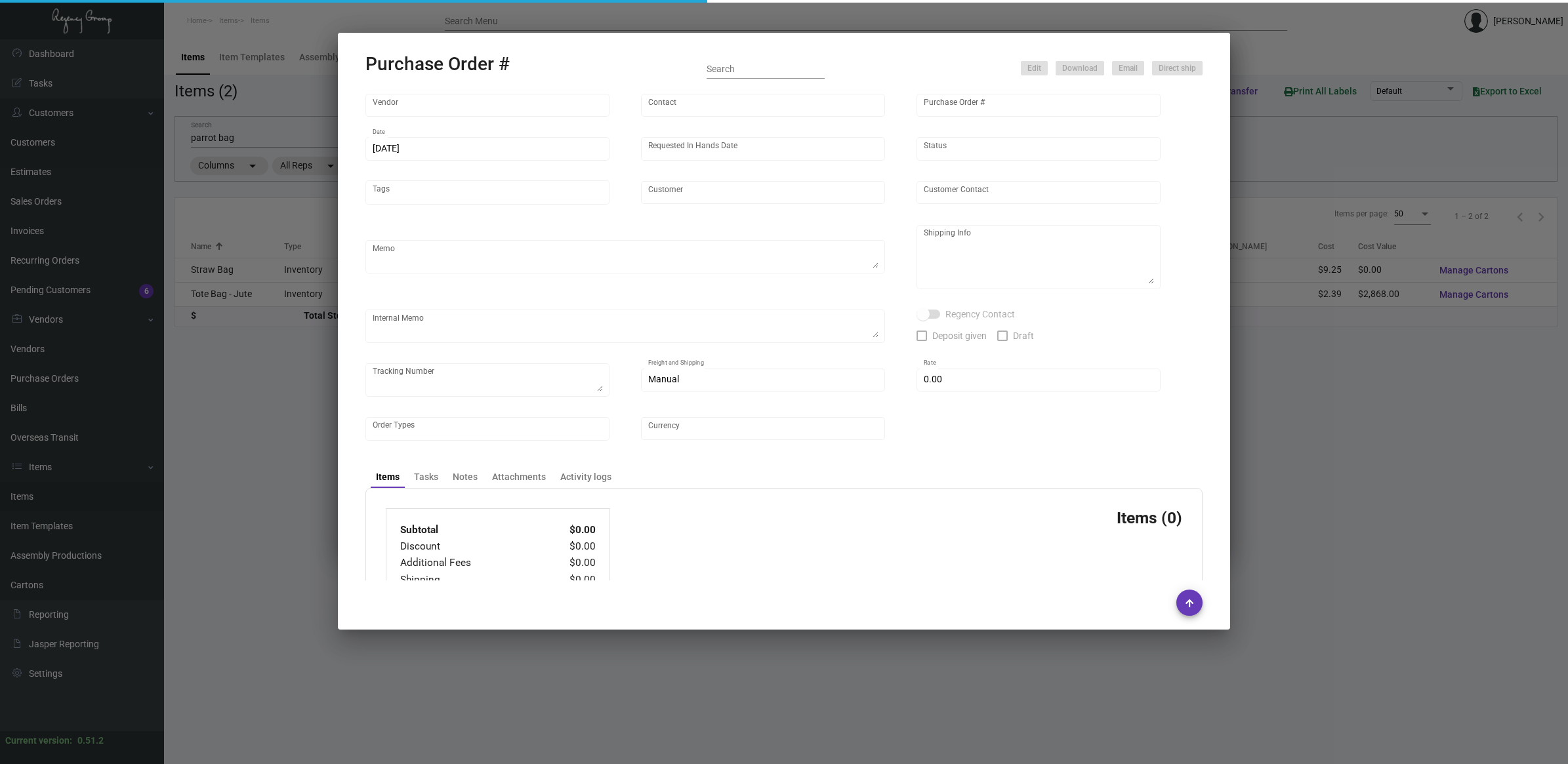
type input "BULLET LINE , LLC"
type input "Order Entry"
type input "105870"
type input "[DATE]"
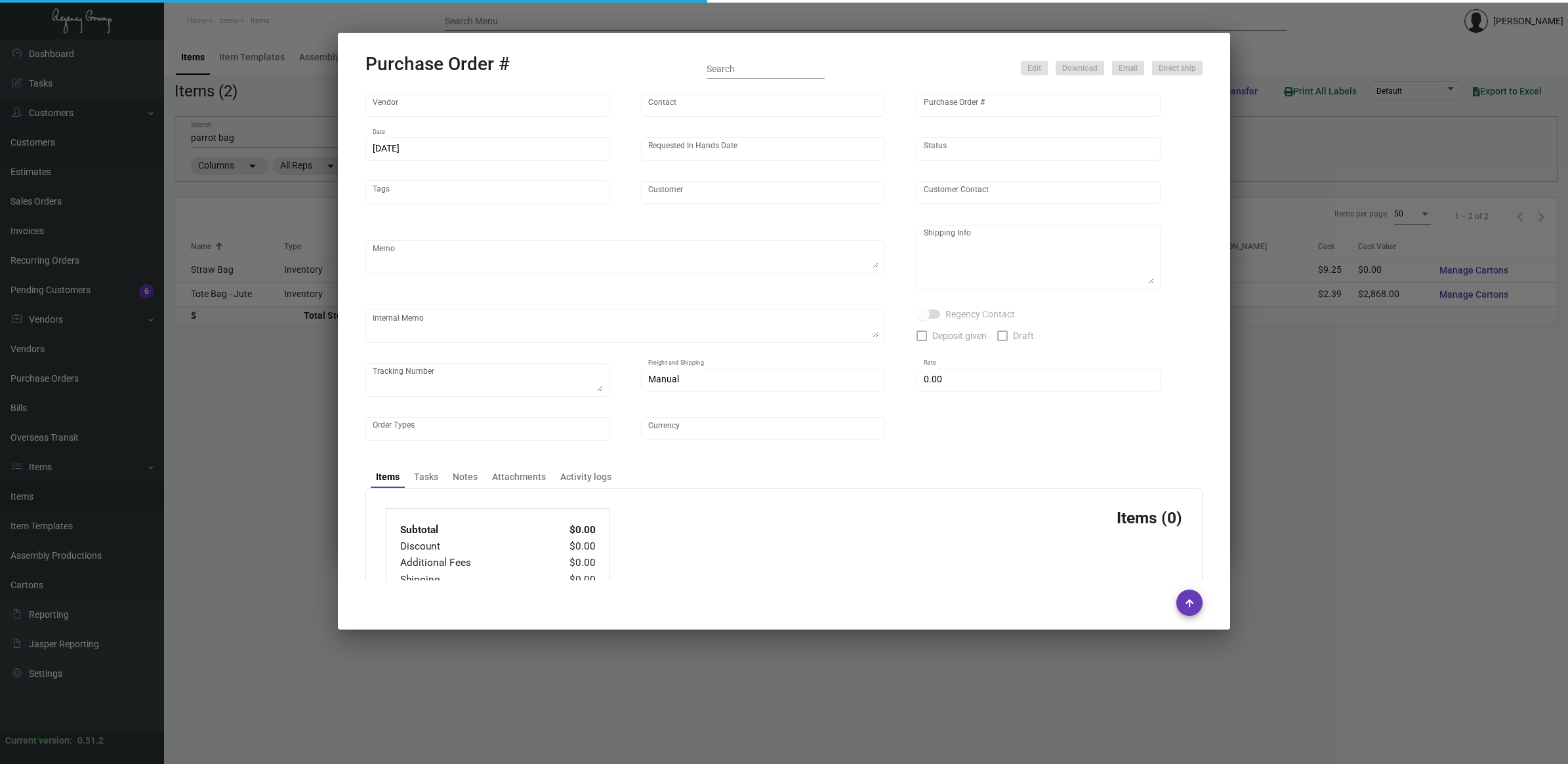
type input "[GEOGRAPHIC_DATA] and Villas"
type textarea "Reorder - Purchase Order #100070 / Please BLIND SHIP ON UPS# 1AY276."
type textarea "Regency Group NJ - [PERSON_NAME] [STREET_ADDRESS]"
type textarea "6/17 - OOS in color. 6/20 - Followed up with CSM. 6/25 - Followed up with CSM. …"
checkbox input "true"
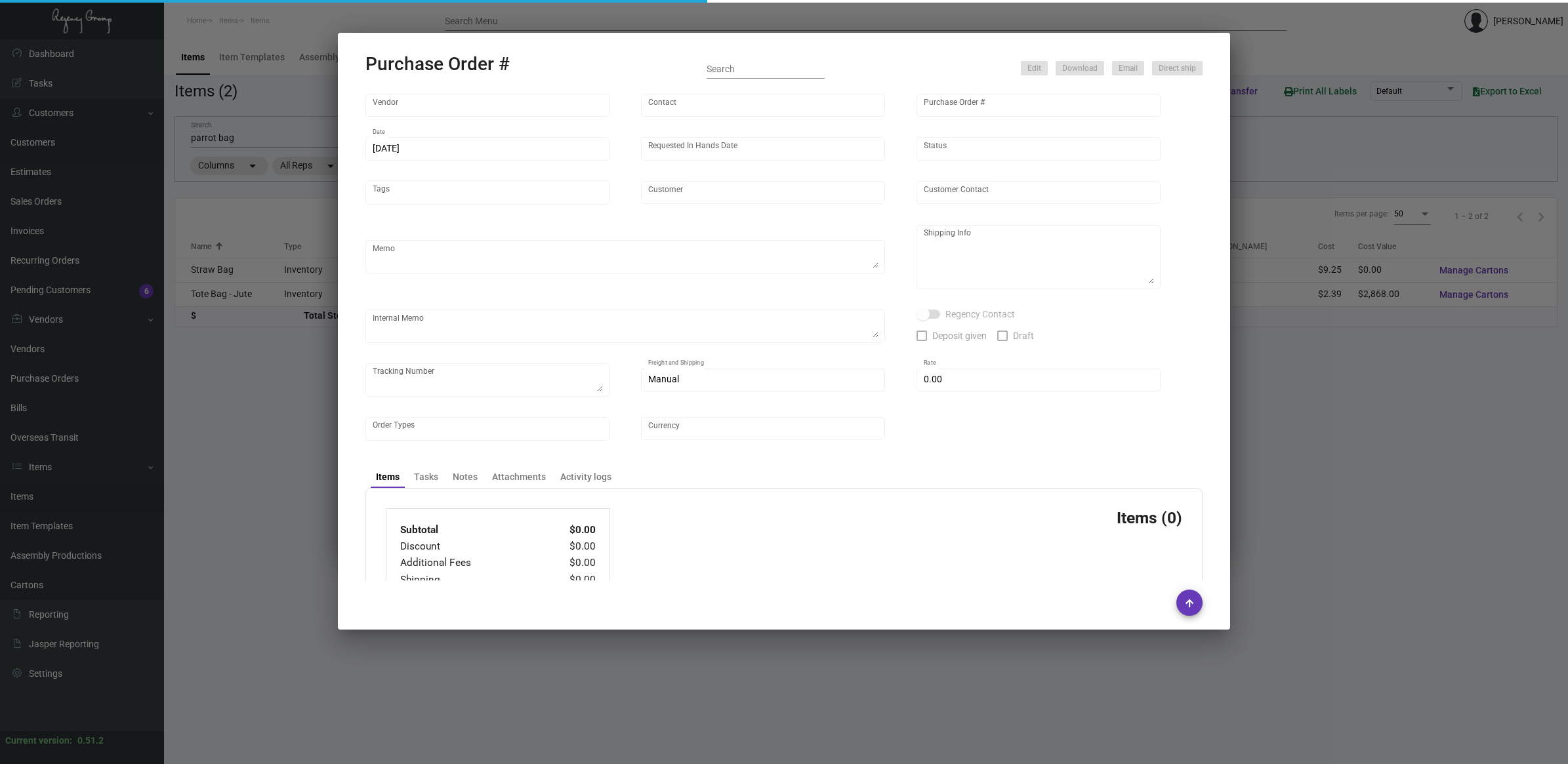
type input "$ 0.00"
type input "United States Dollar $"
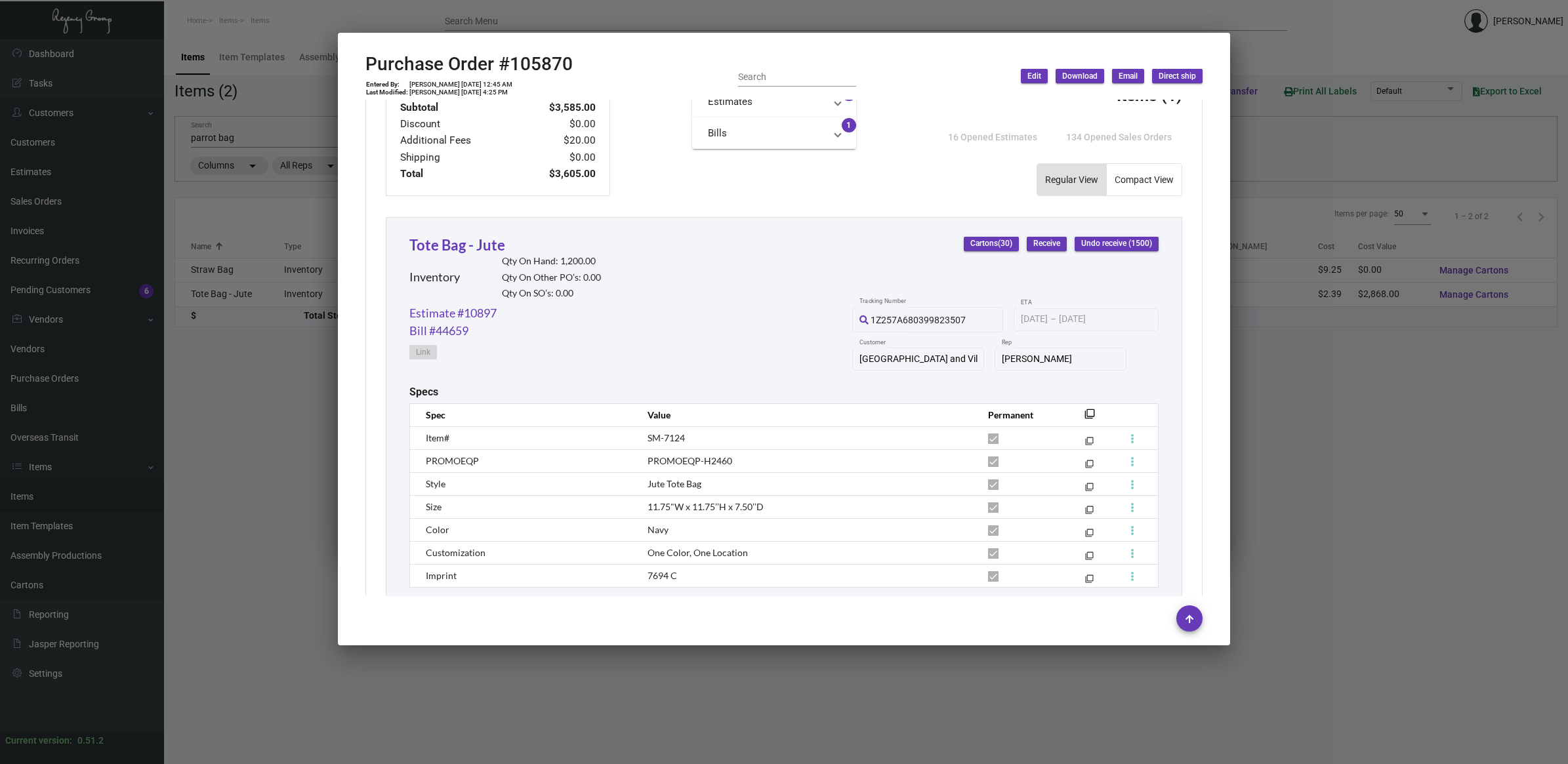
scroll to position [574, 0]
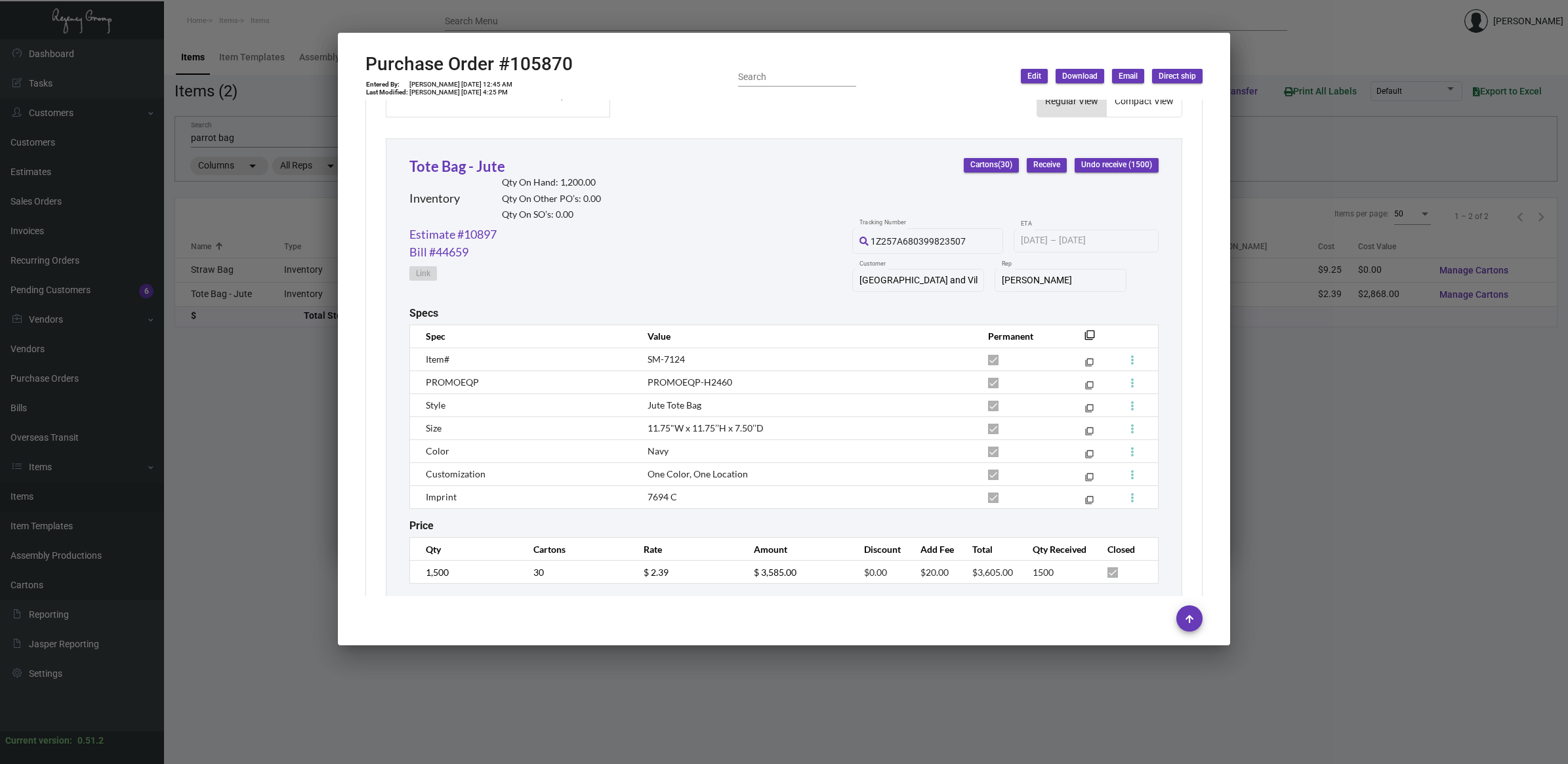
click at [663, 354] on span "SM-7124" at bounding box center [665, 359] width 37 height 11
copy tr "SM-7124 filter_none"
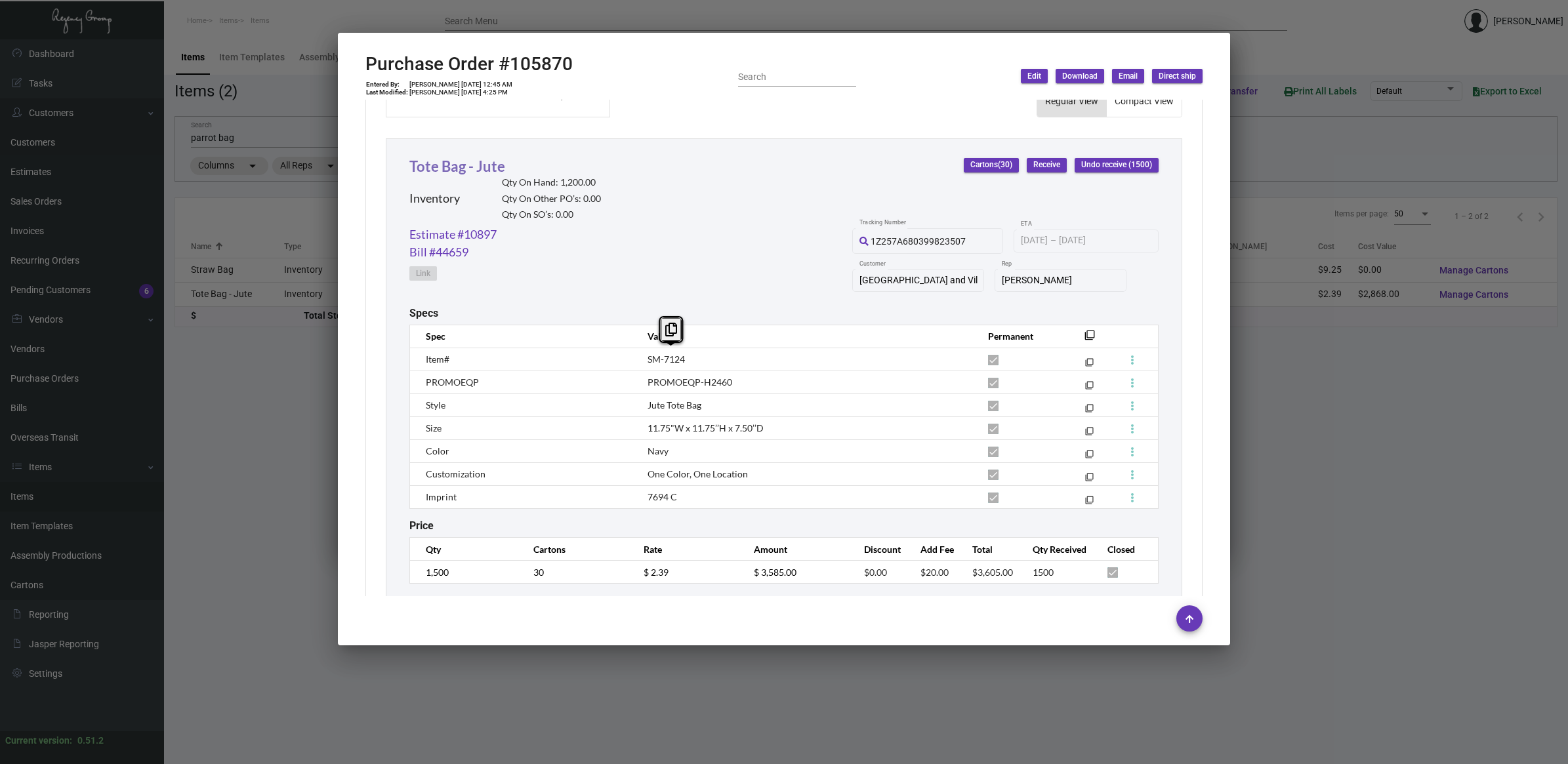
click at [486, 158] on link "Tote Bag - Jute" at bounding box center [458, 166] width 96 height 17
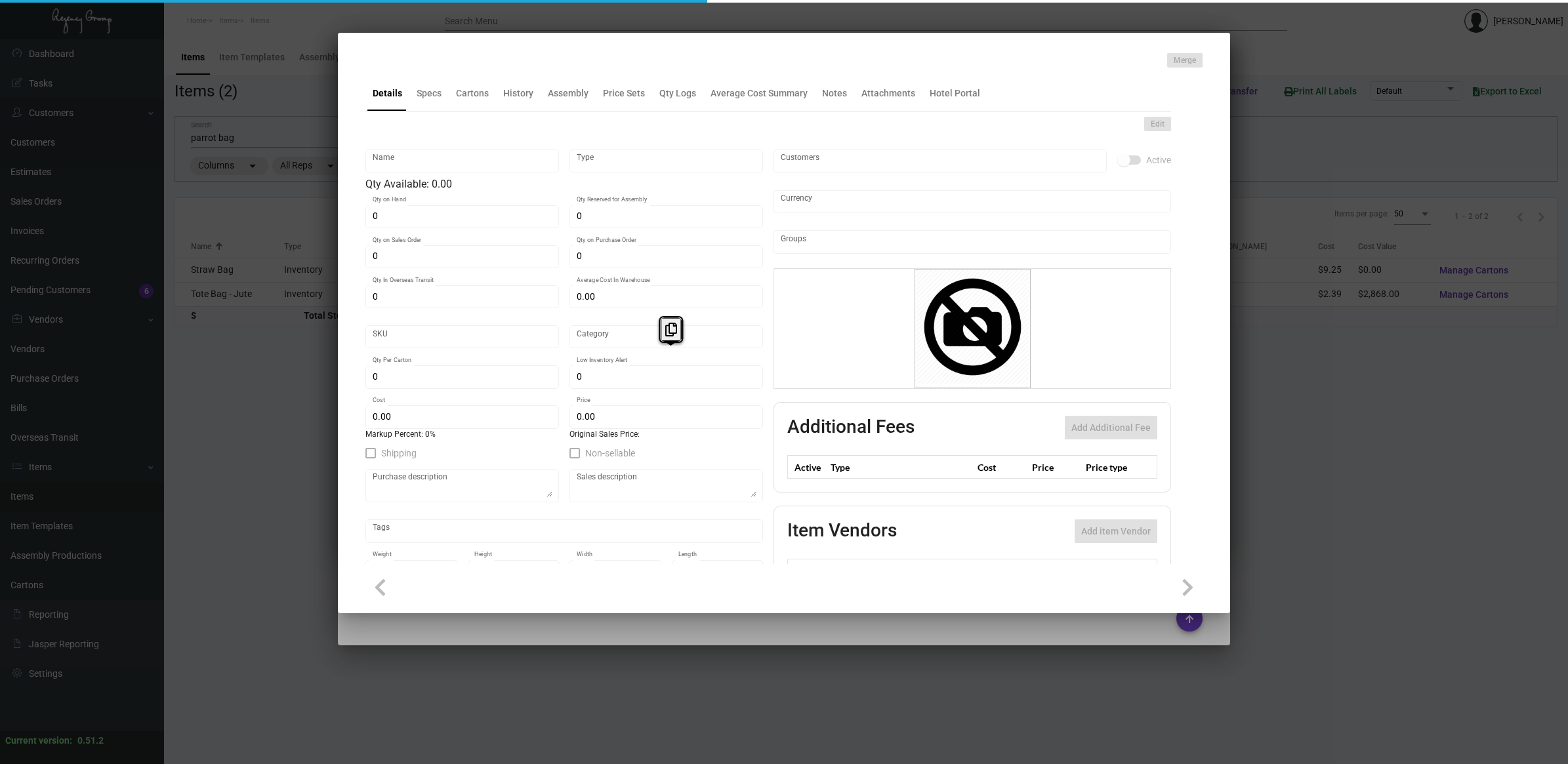
type input "Tote Bag - Jute"
type input "Inventory"
type input "1,200"
type input "$ 2.394"
type input "PKHV-Tote Bag-35"
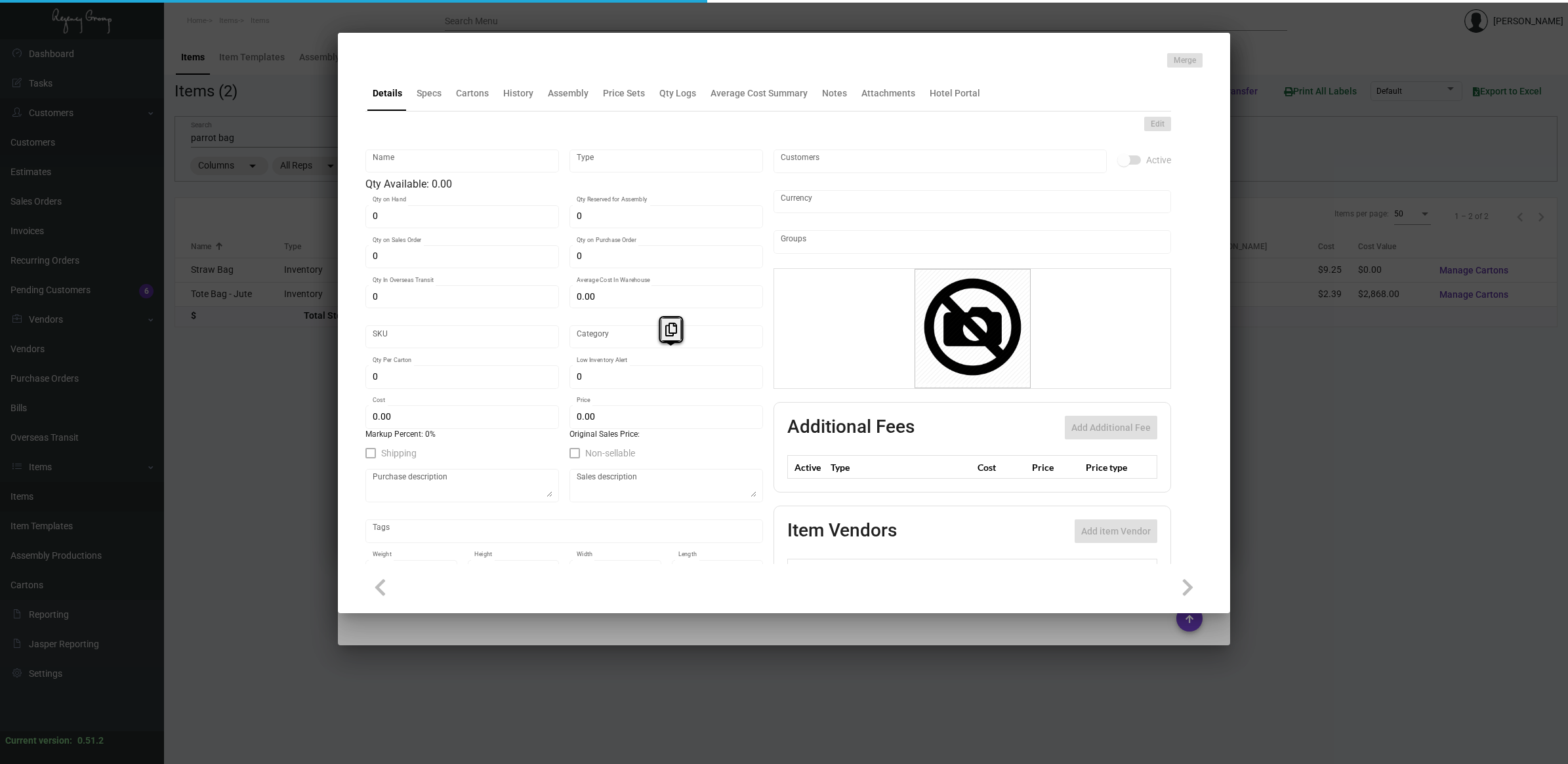
type input "Standard"
type input "50"
type input "$ 2.39"
type input "$ 4.23"
checkbox input "true"
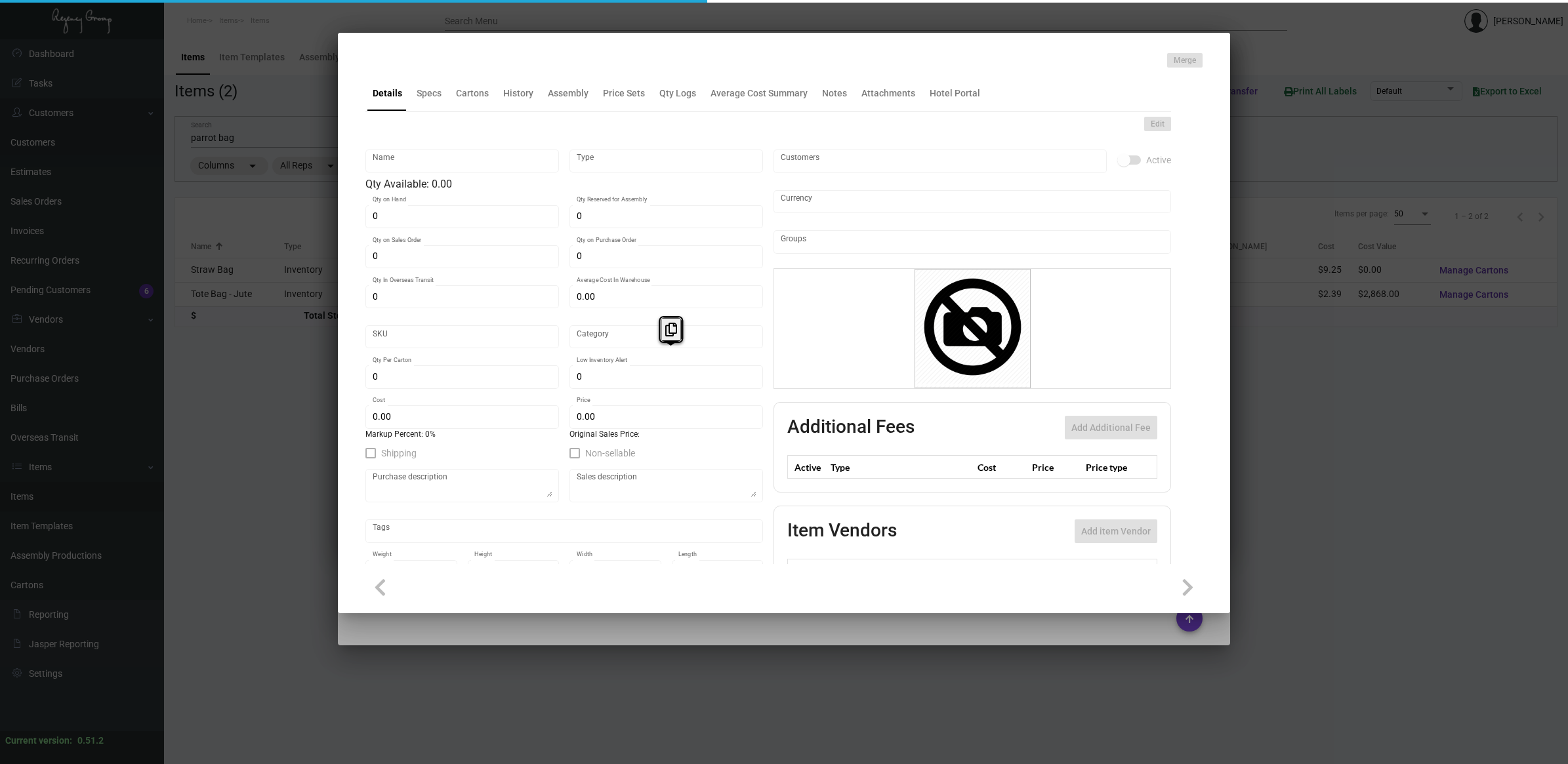
checkbox input "true"
type input "United States Dollar $"
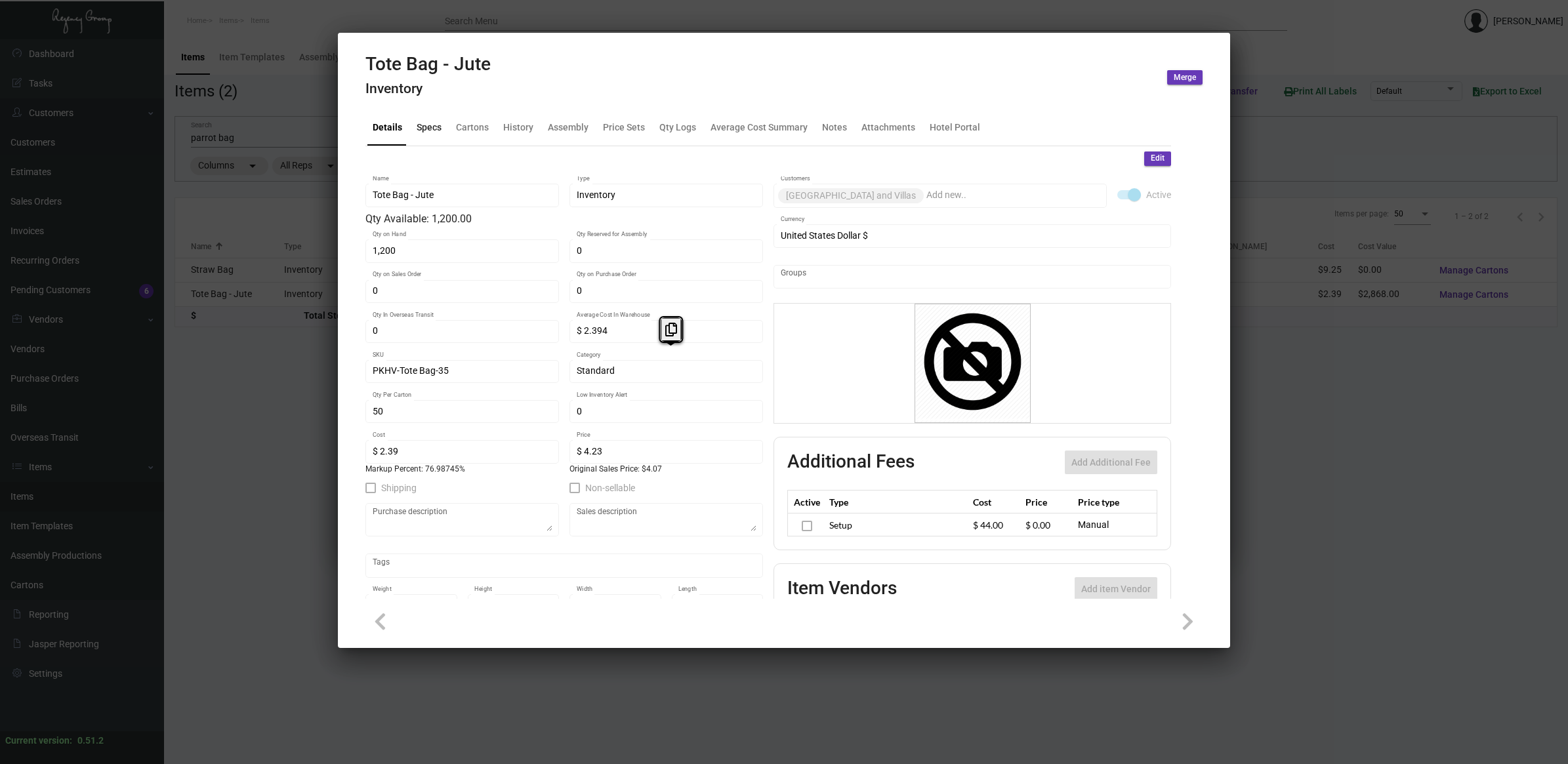
click at [434, 128] on div "Specs" at bounding box center [429, 127] width 25 height 14
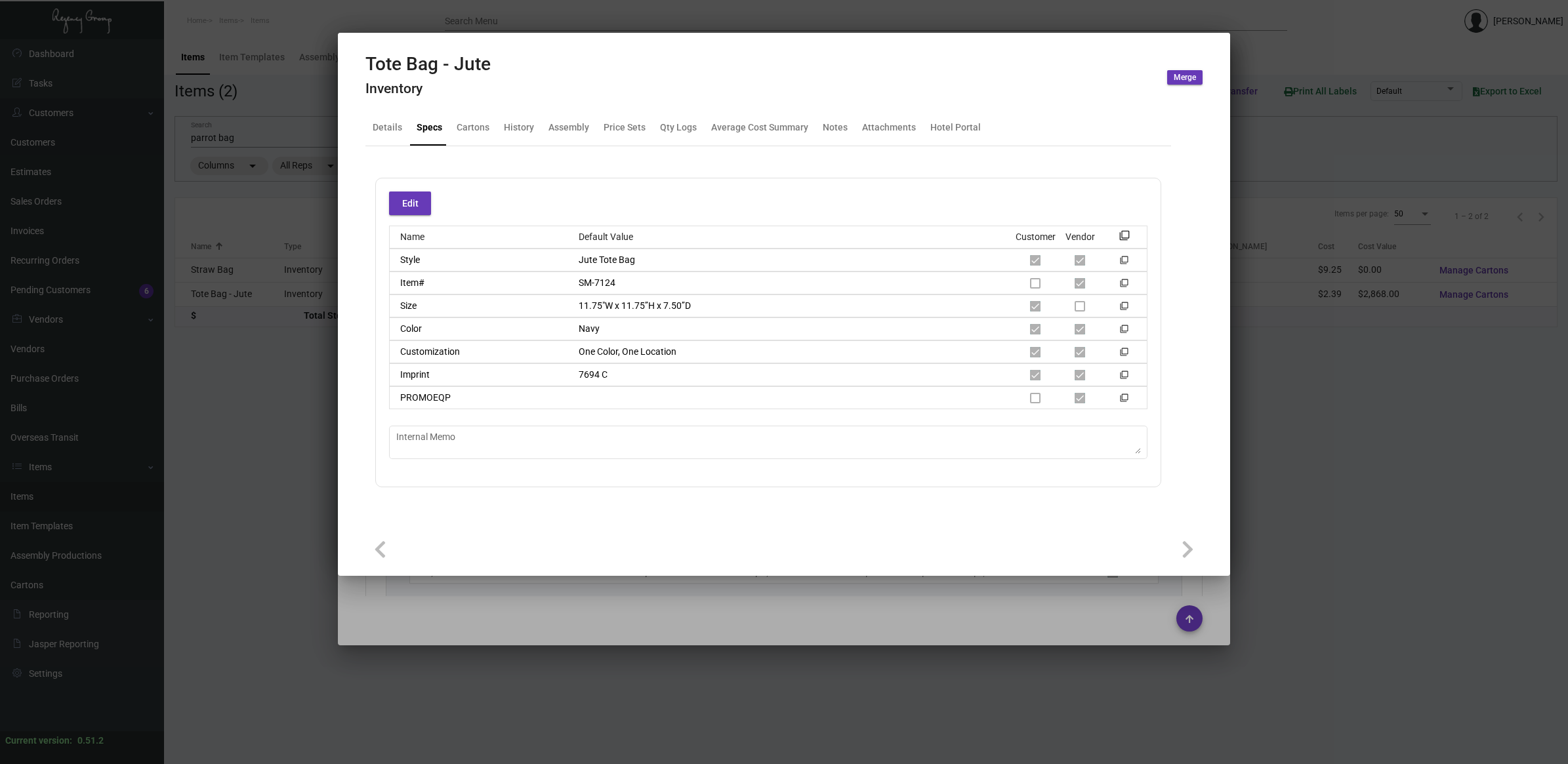
click at [264, 433] on div at bounding box center [784, 382] width 1568 height 764
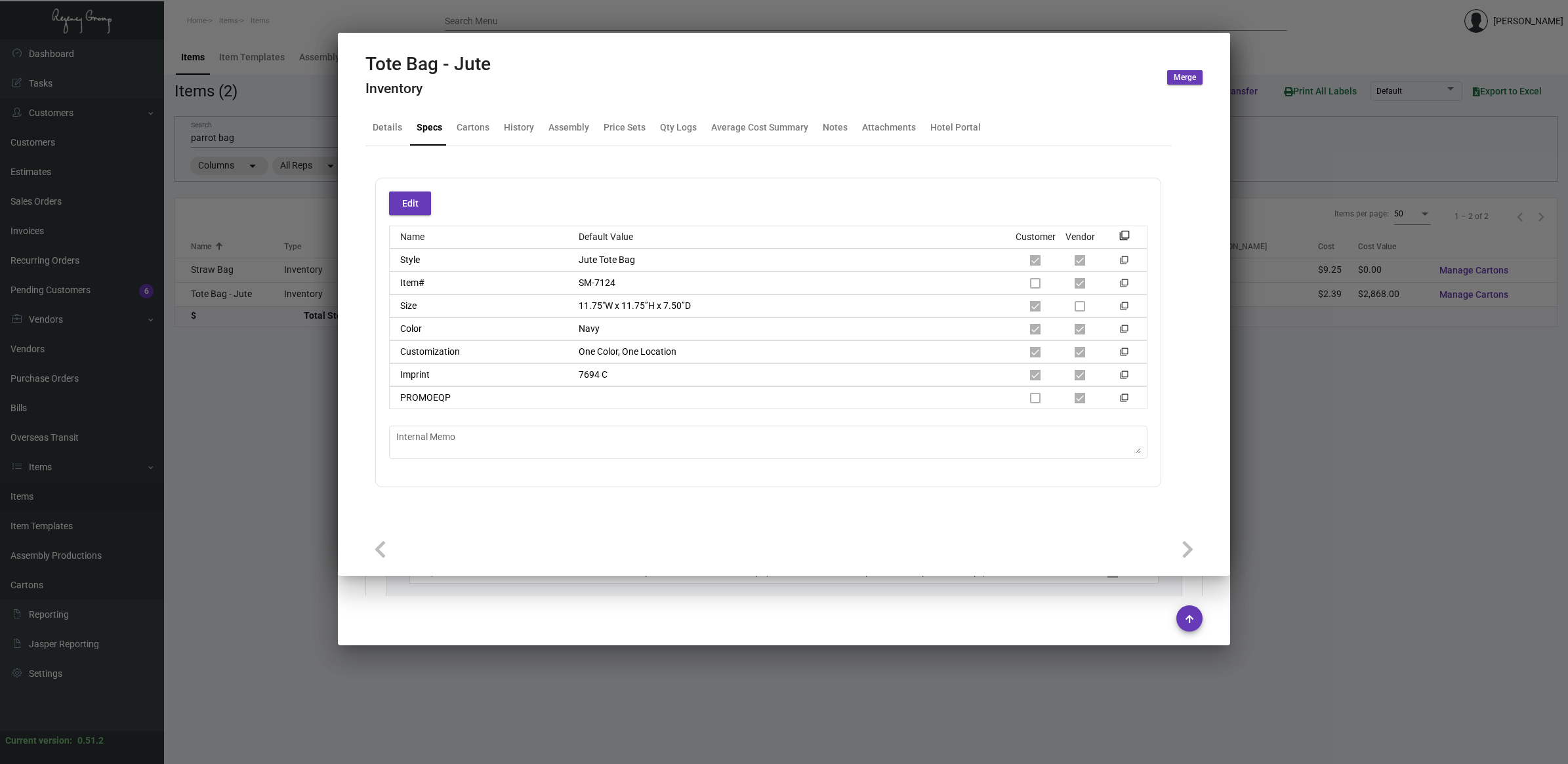
click at [266, 433] on div at bounding box center [784, 382] width 1568 height 764
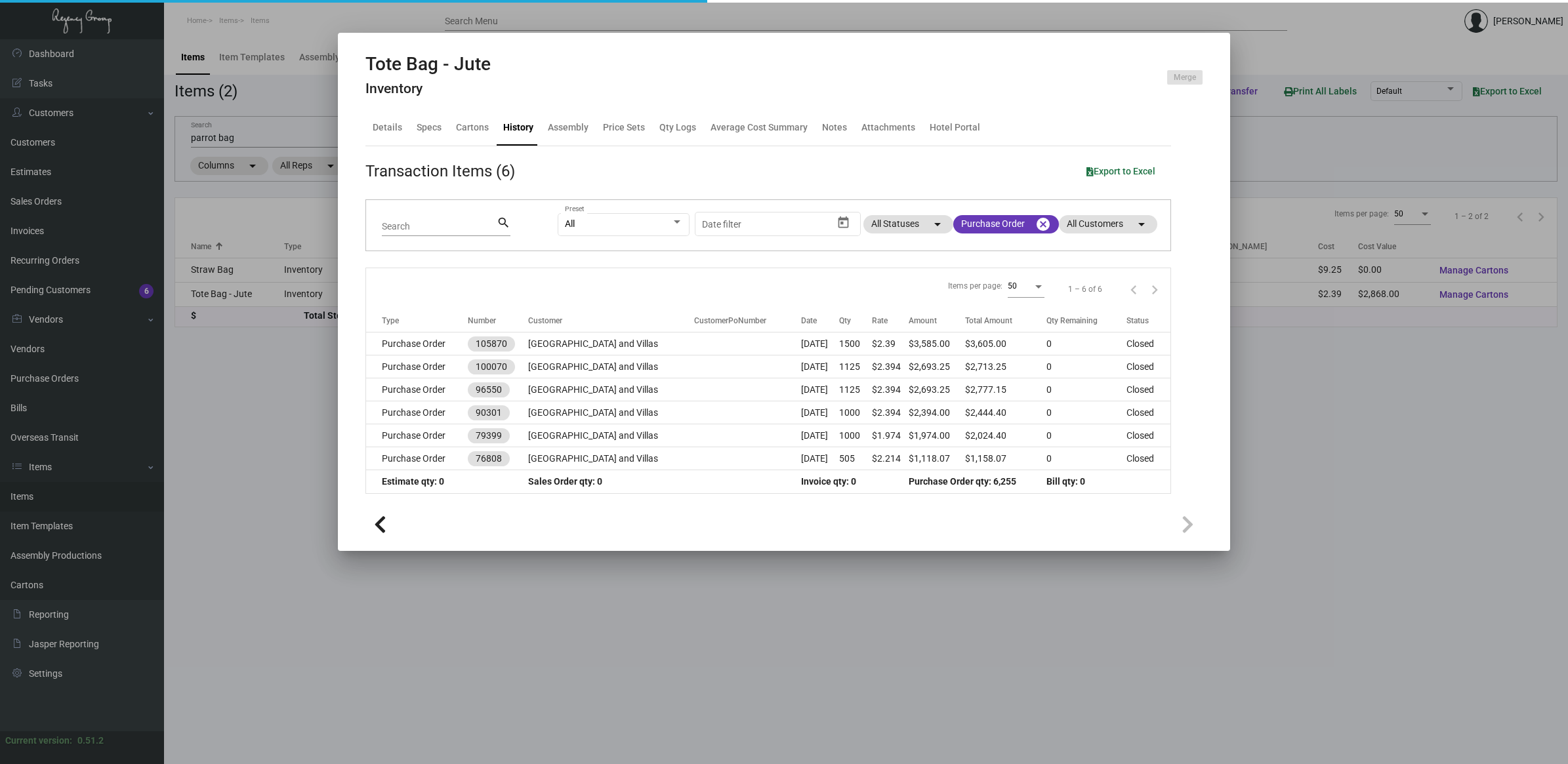
click at [269, 431] on div at bounding box center [784, 382] width 1568 height 764
click at [274, 428] on main "Items Item Templates Assembly Productions Cartons Items (2) Accept Transfer Pri…" at bounding box center [866, 402] width 1404 height 725
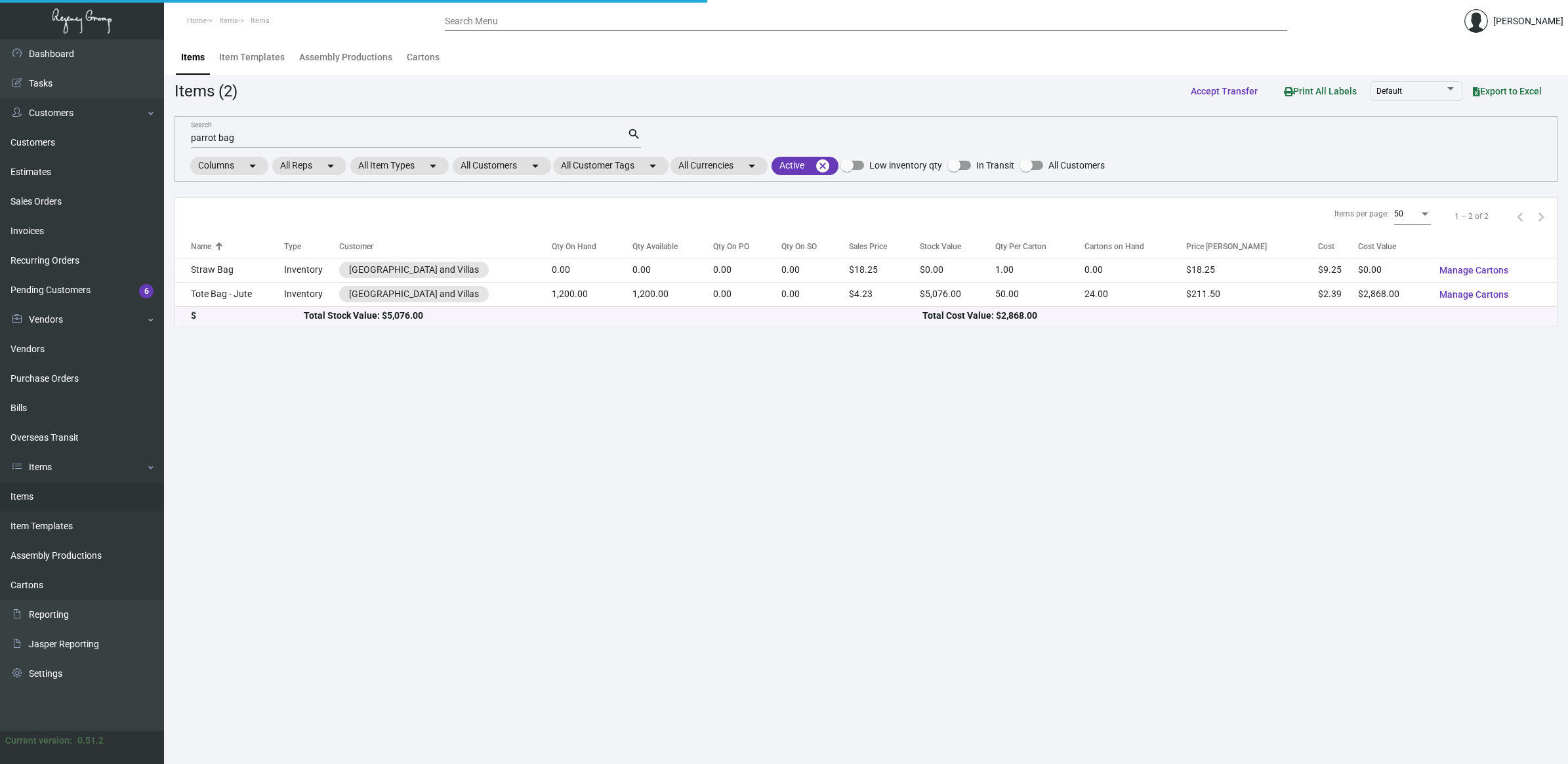
click at [253, 119] on mat-form-field "parrot bag Search search" at bounding box center [416, 137] width 450 height 41
click at [64, 115] on div "Dashboard Dashboard Tasks Customers Customers Estimates Sales Orders Invoices R…" at bounding box center [784, 402] width 1568 height 725
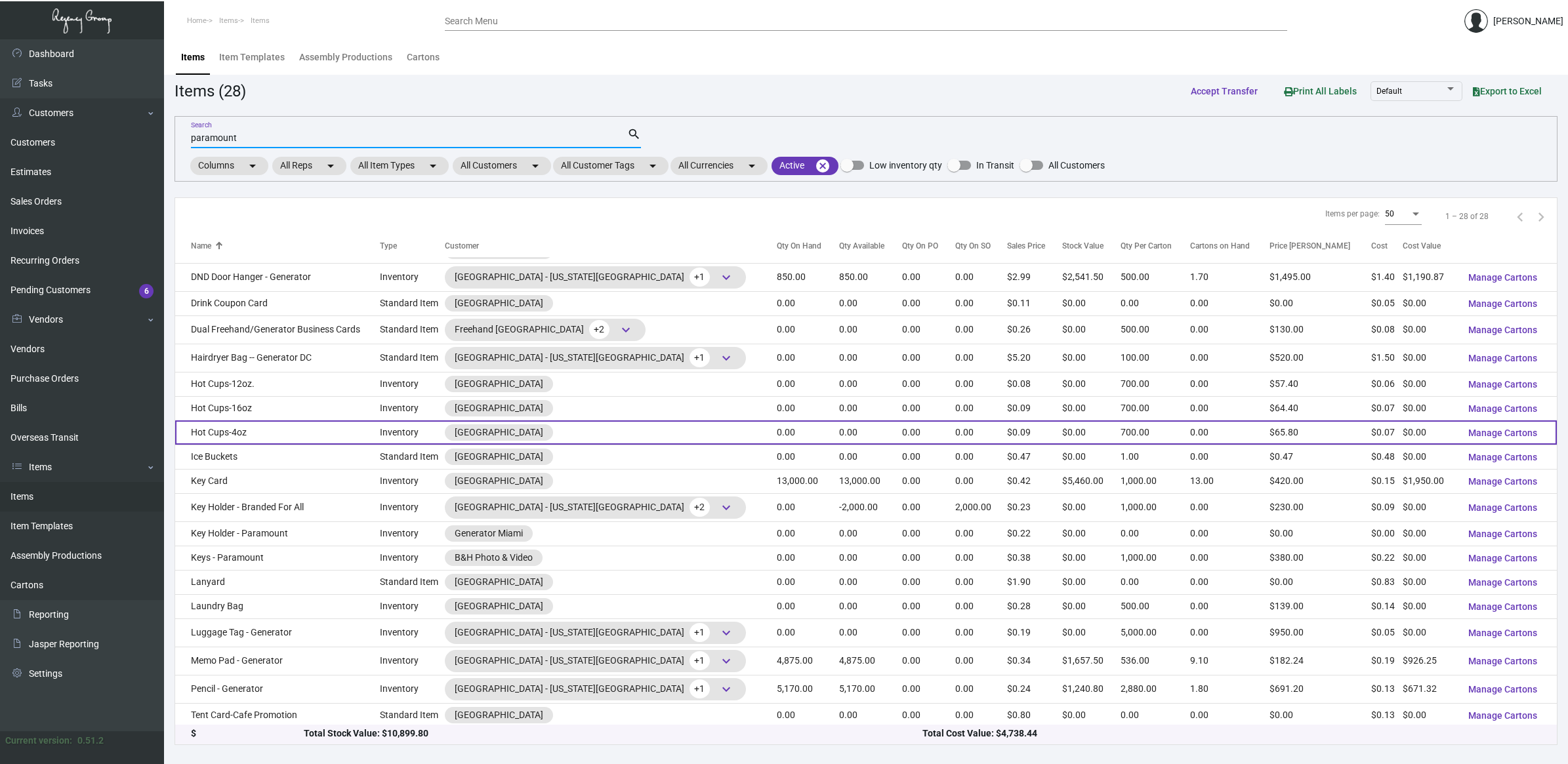
scroll to position [246, 0]
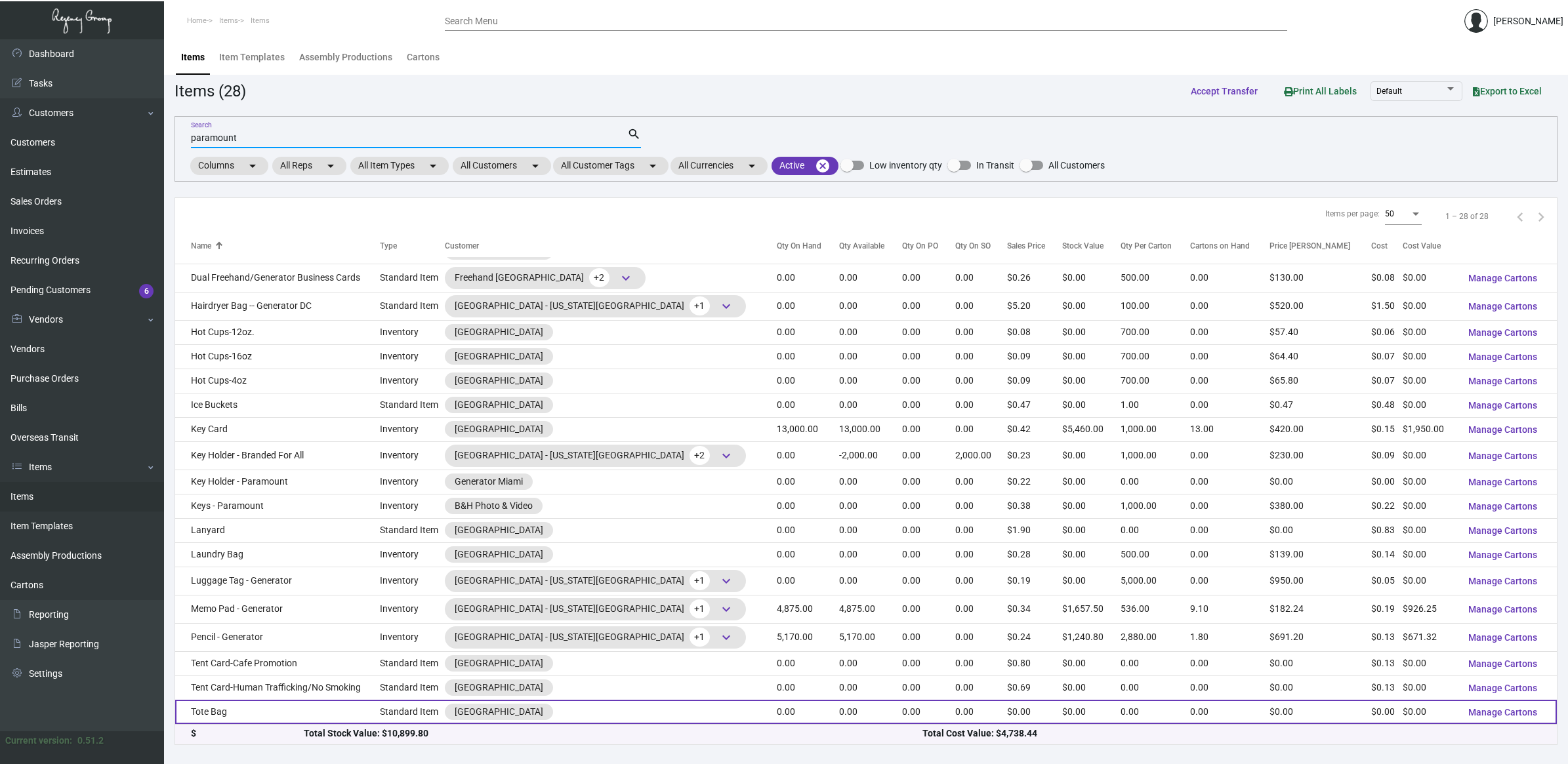
type input "paramount"
click at [371, 710] on td "Tote Bag" at bounding box center [277, 712] width 205 height 24
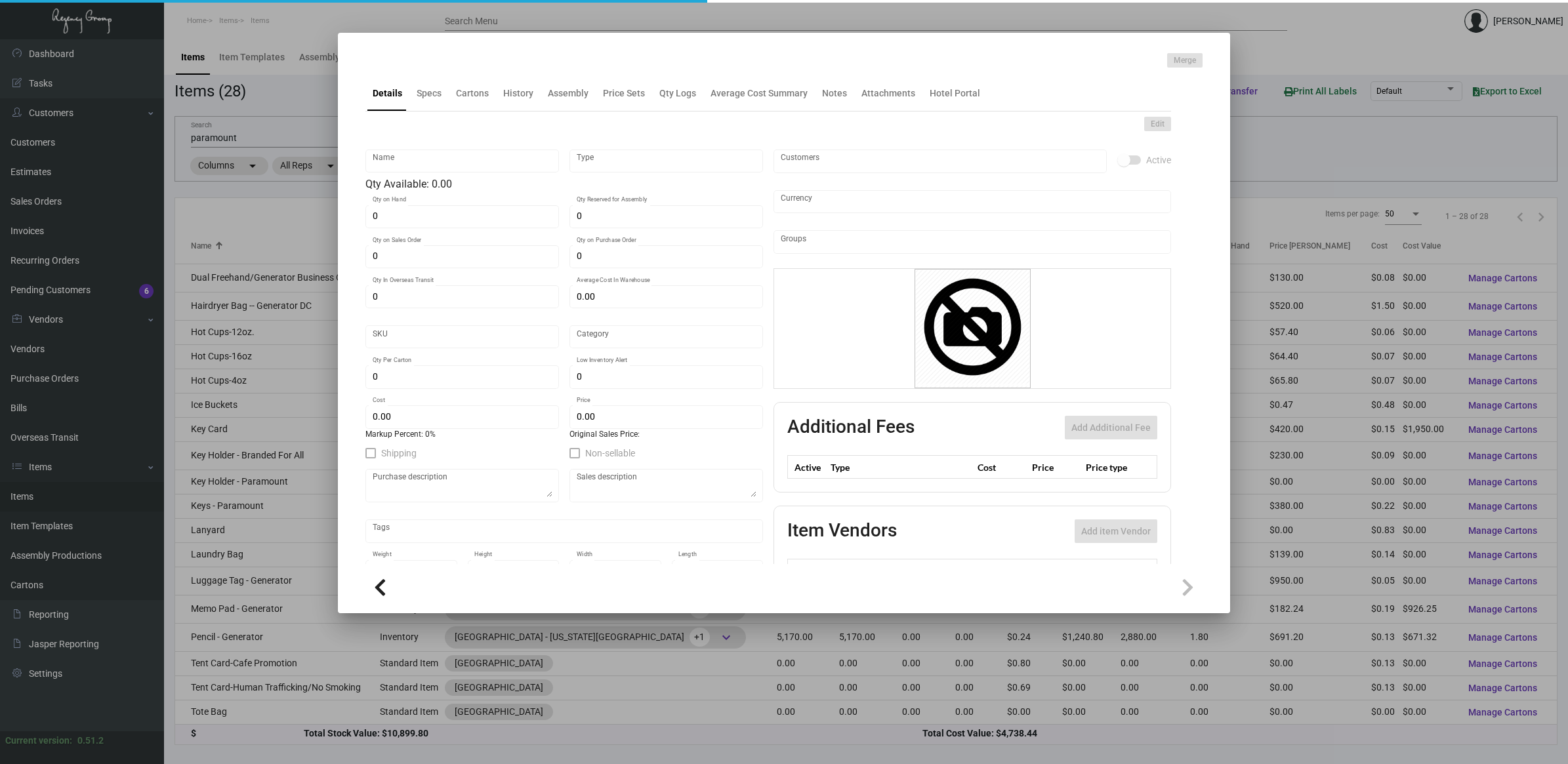
type input "Tote Bag"
type input "Standard Item"
type input "$ 0.00"
type input "040768-Tote Bag-8"
type input "Standard"
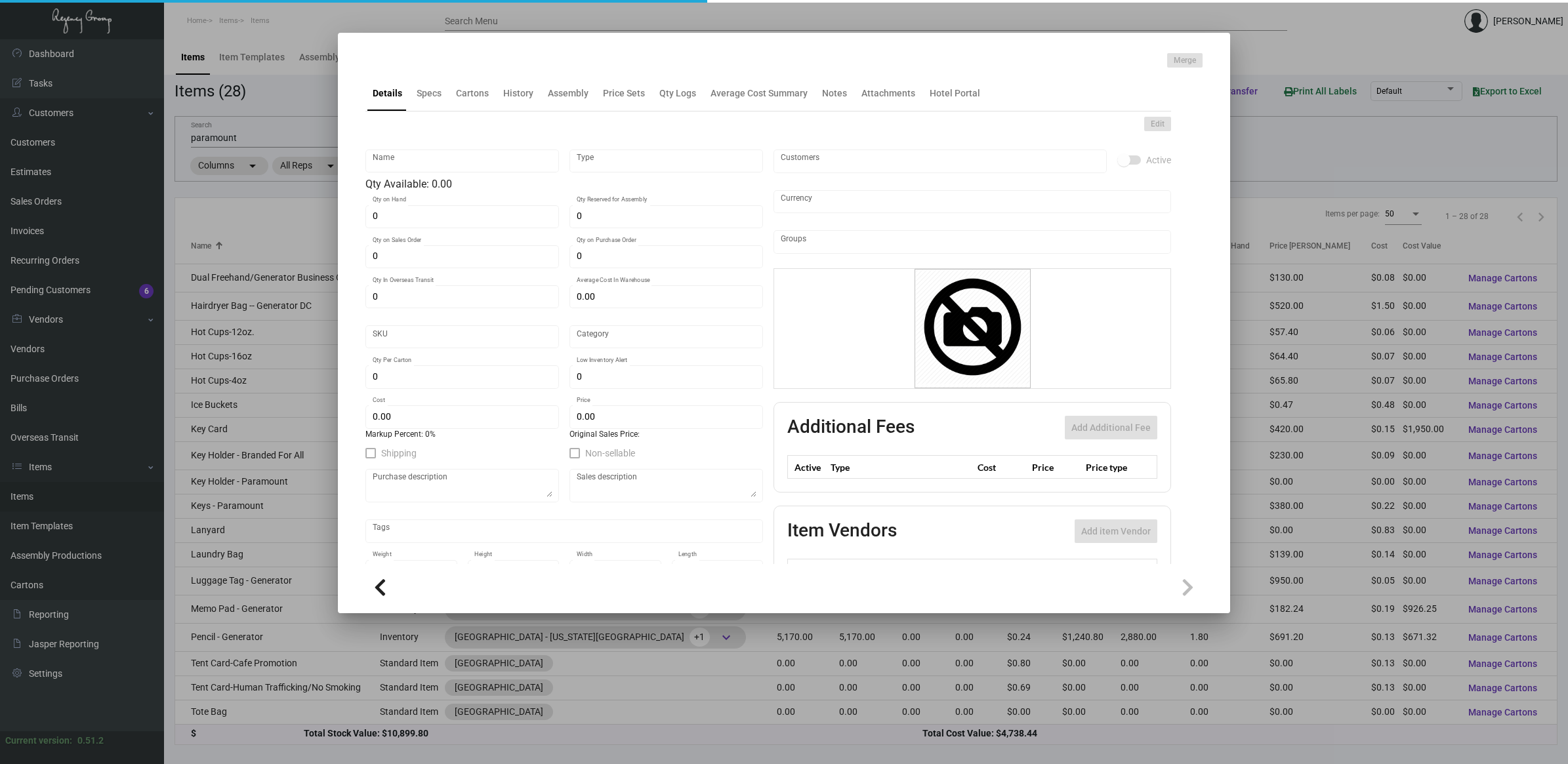
type input "$ 0.00"
checkbox input "true"
type input "United States Dollar $"
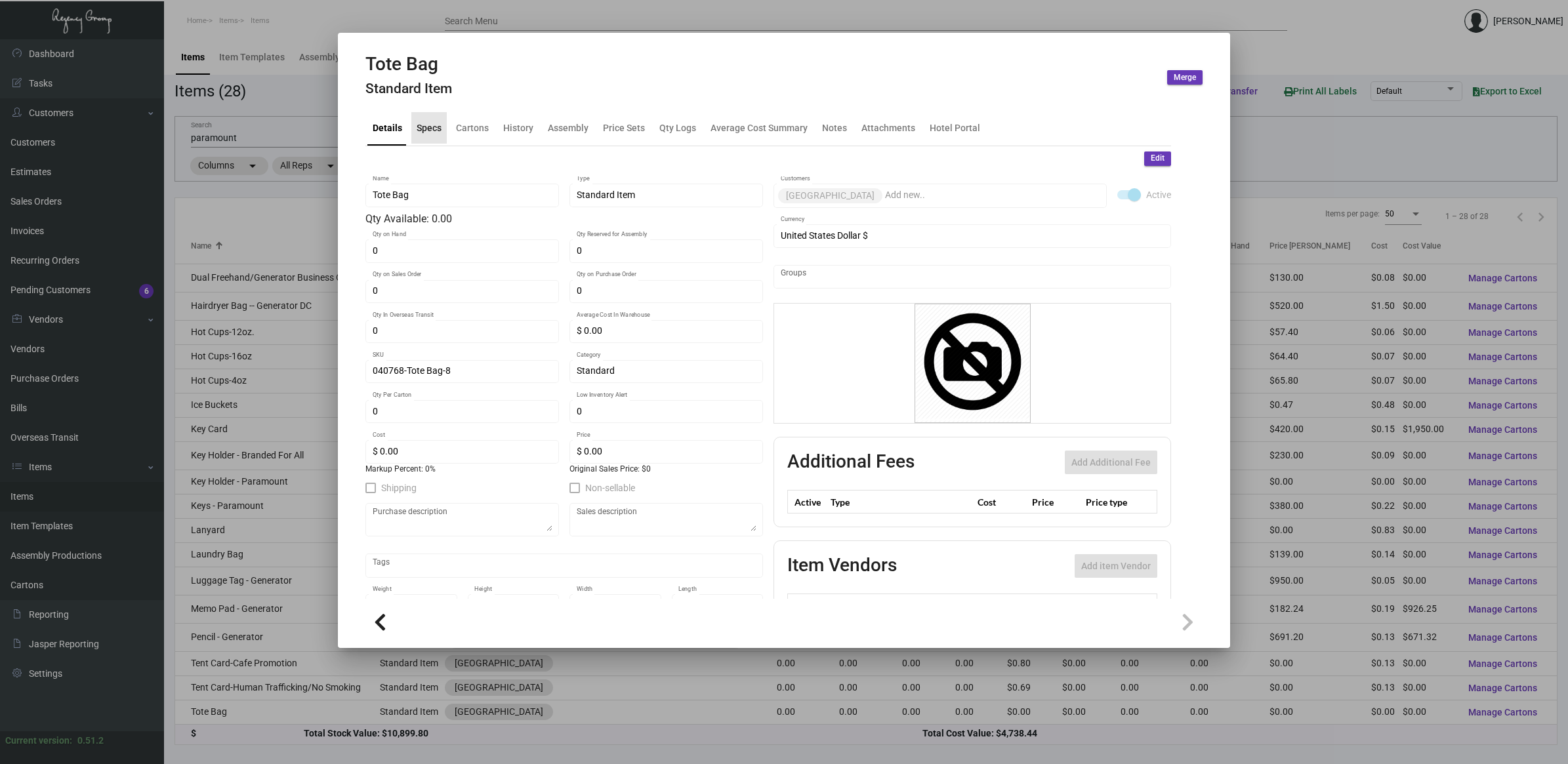
click at [428, 122] on div "Specs" at bounding box center [429, 127] width 25 height 14
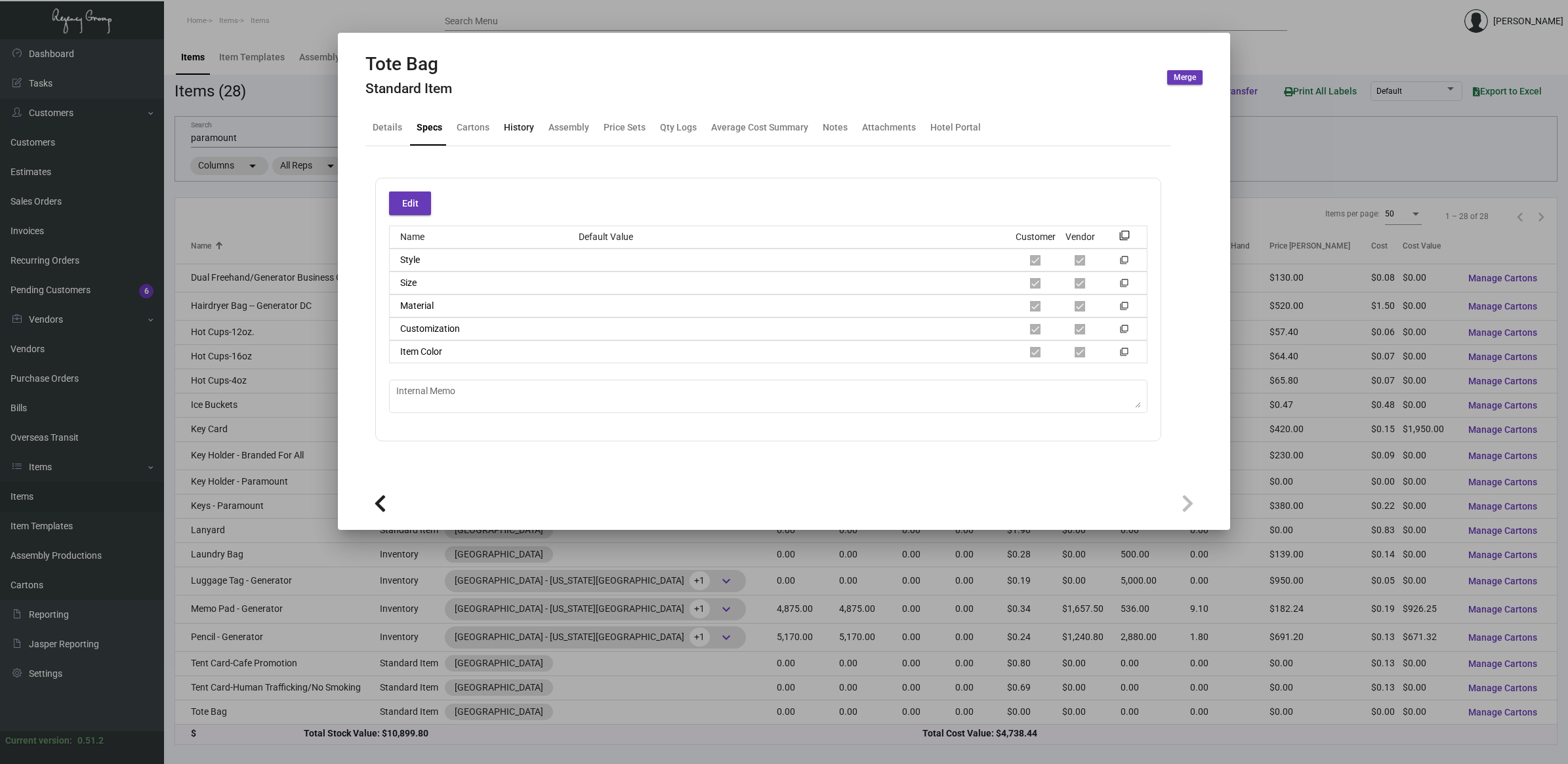
click at [524, 129] on div "History" at bounding box center [519, 127] width 31 height 14
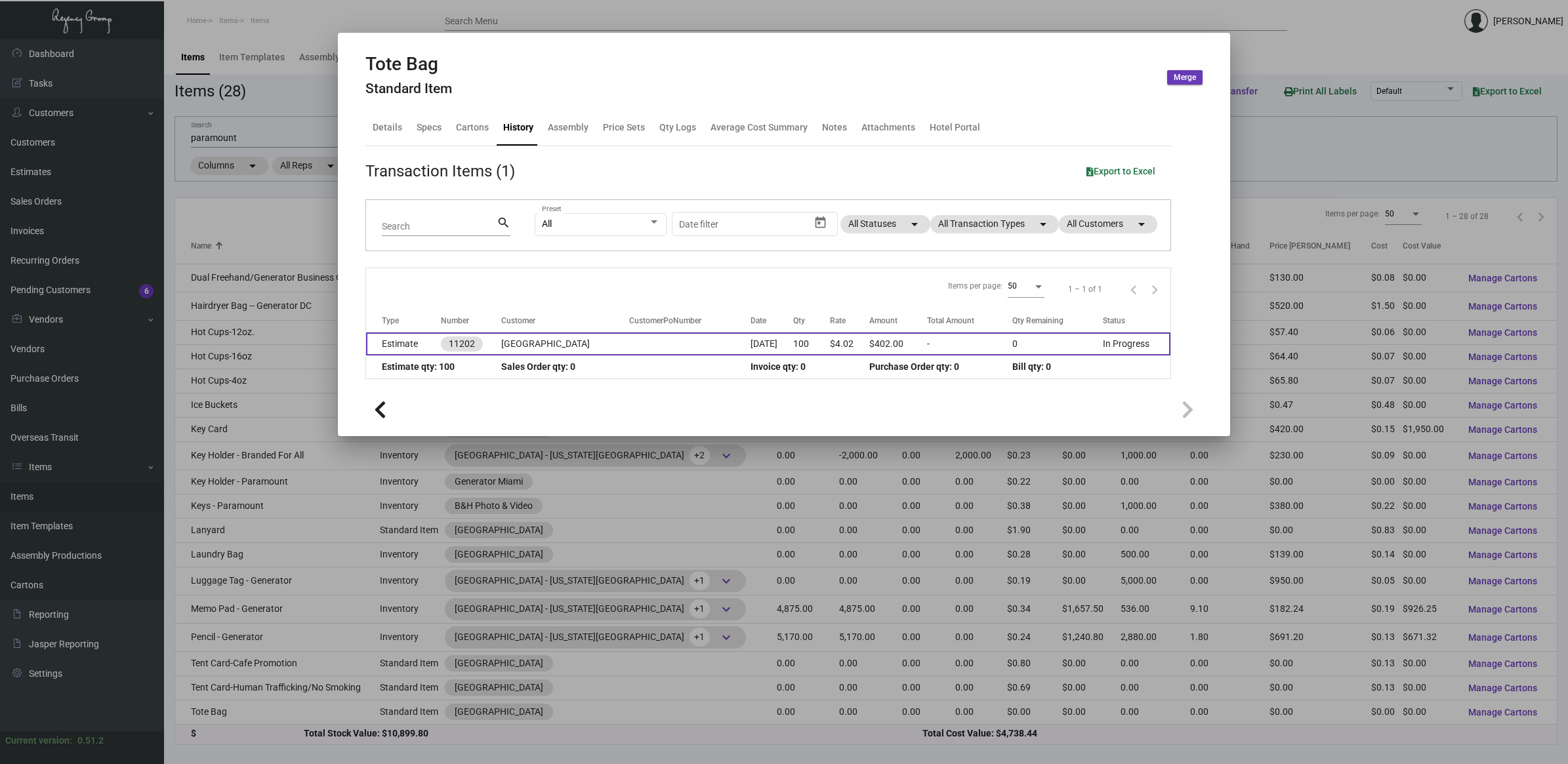
click at [673, 349] on td at bounding box center [689, 344] width 121 height 23
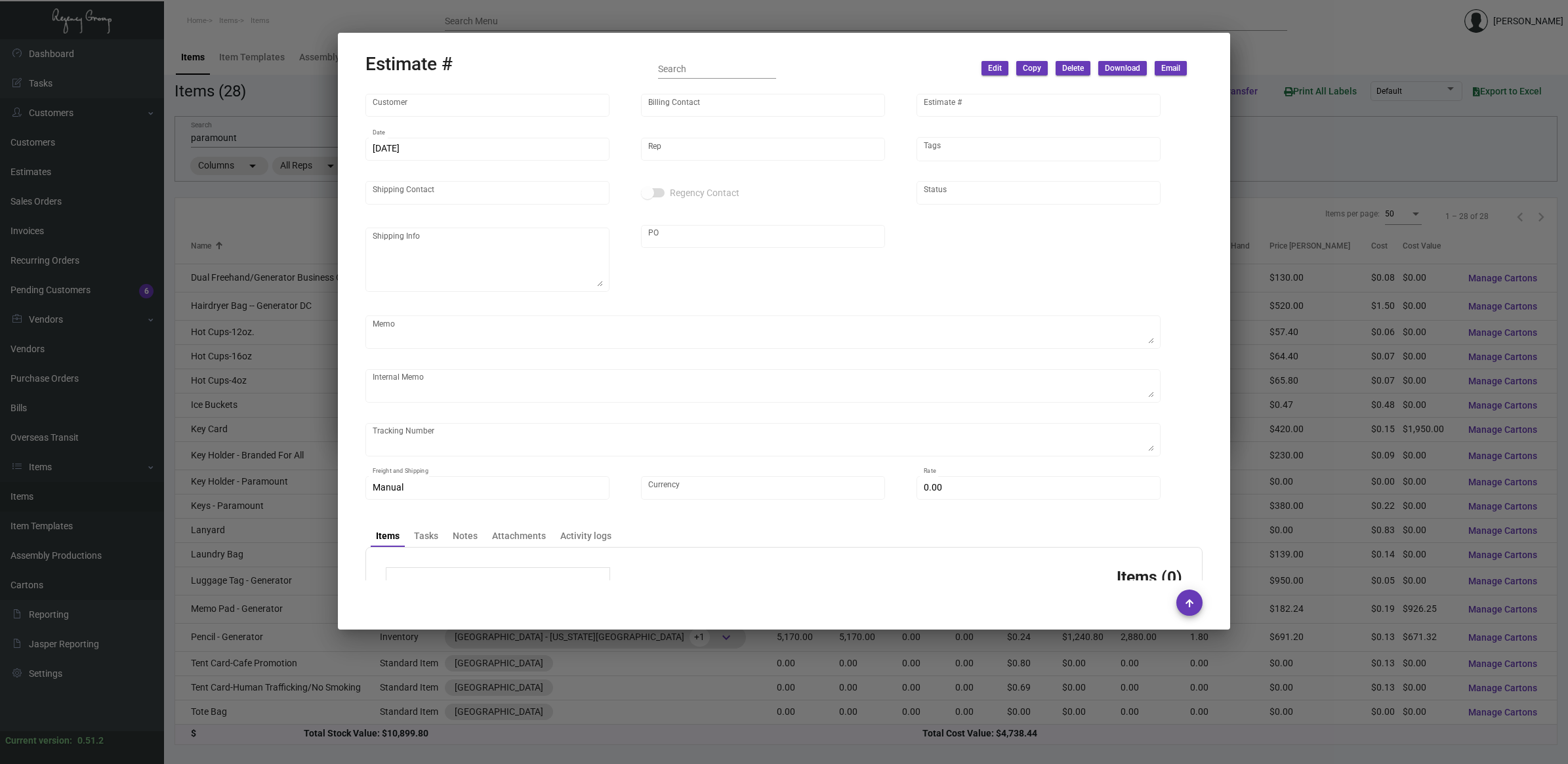
type input "[GEOGRAPHIC_DATA]"
type input "[PERSON_NAME]"
type input "11202"
type input "[DATE]"
type input "[PERSON_NAME]"
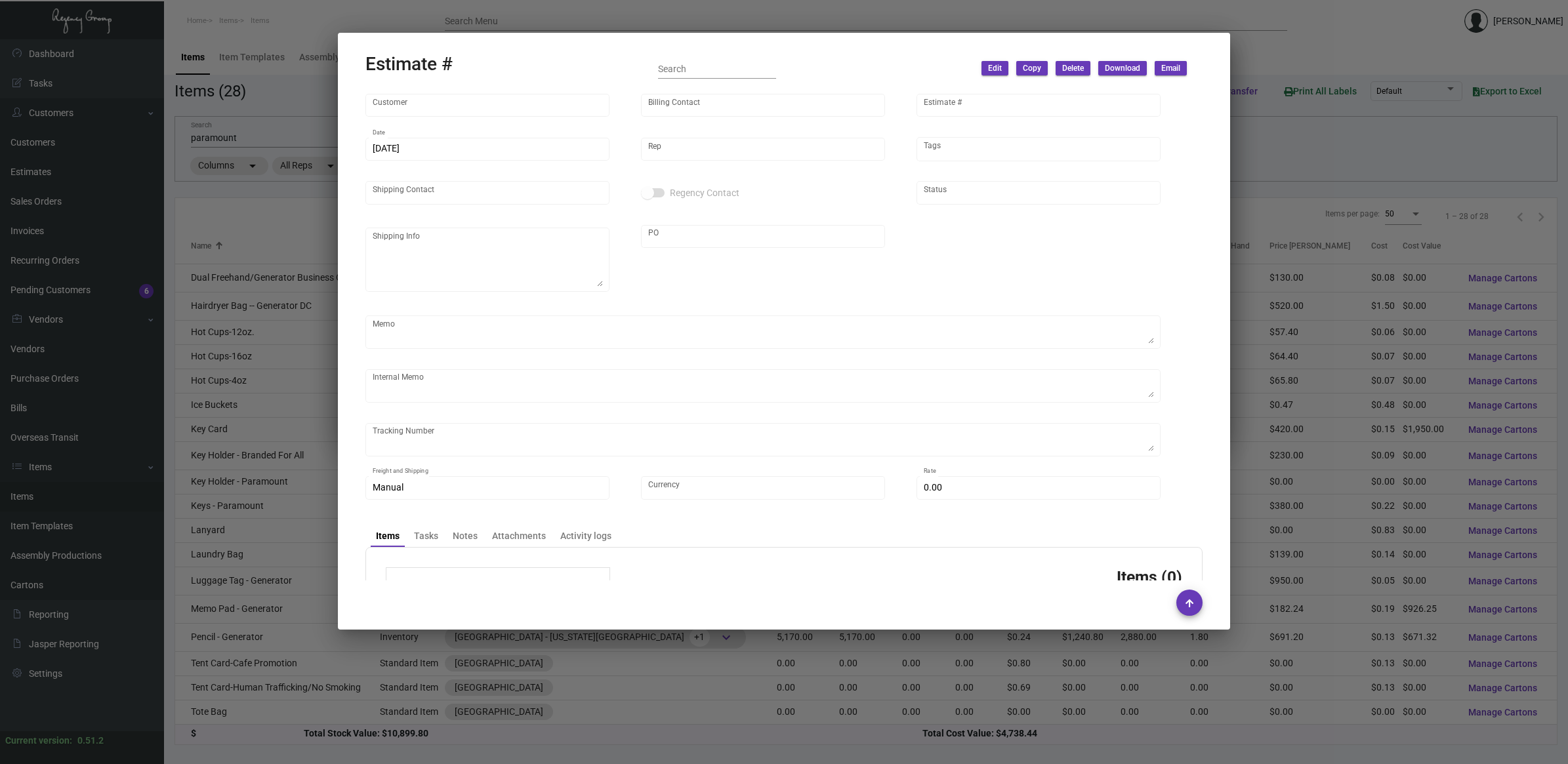
type input "[PERSON_NAME]"
type textarea "TBD"
type input "TBD"
type input "United States Dollar $"
type input "7.00000 %"
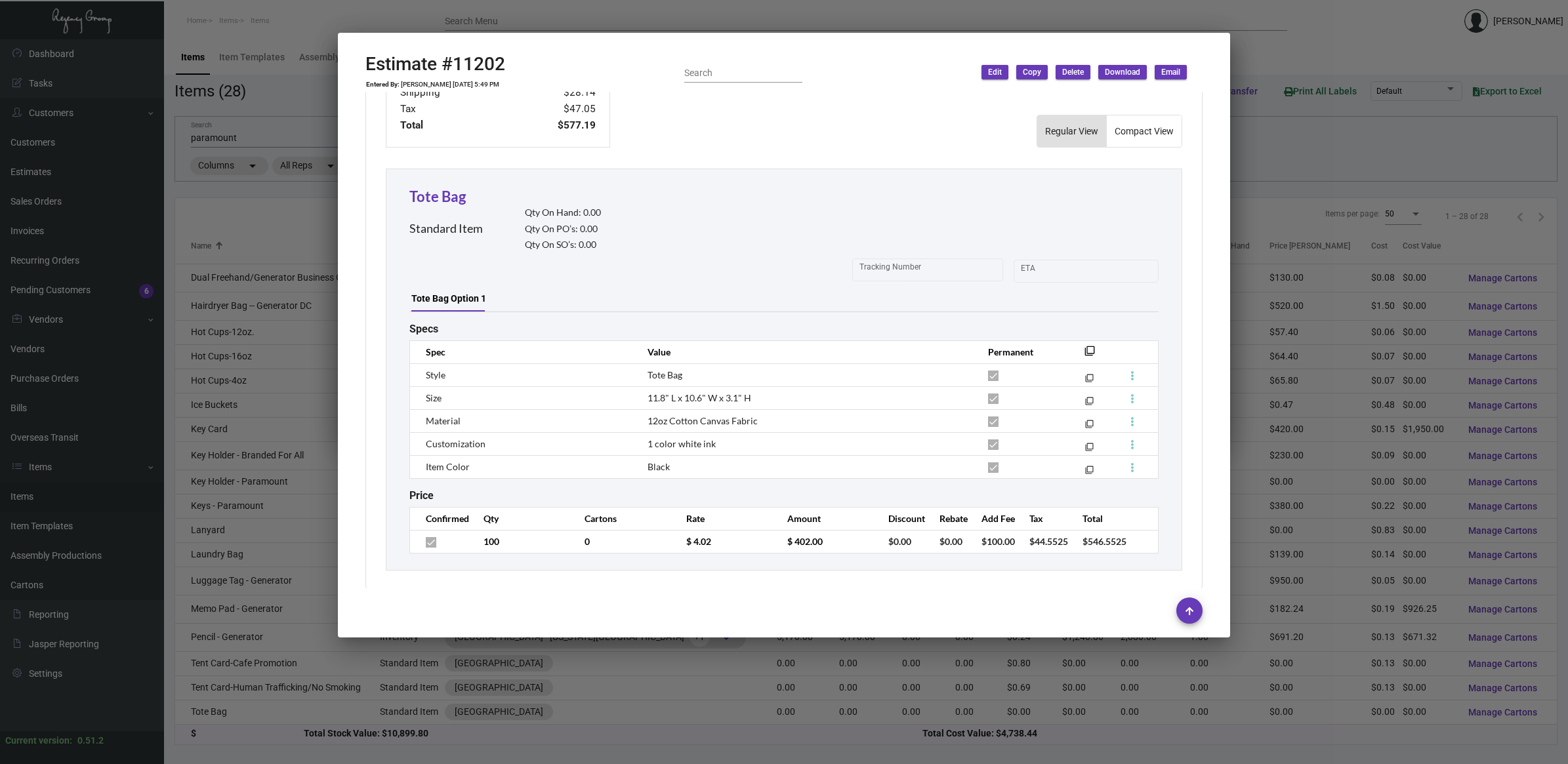
scroll to position [636, 0]
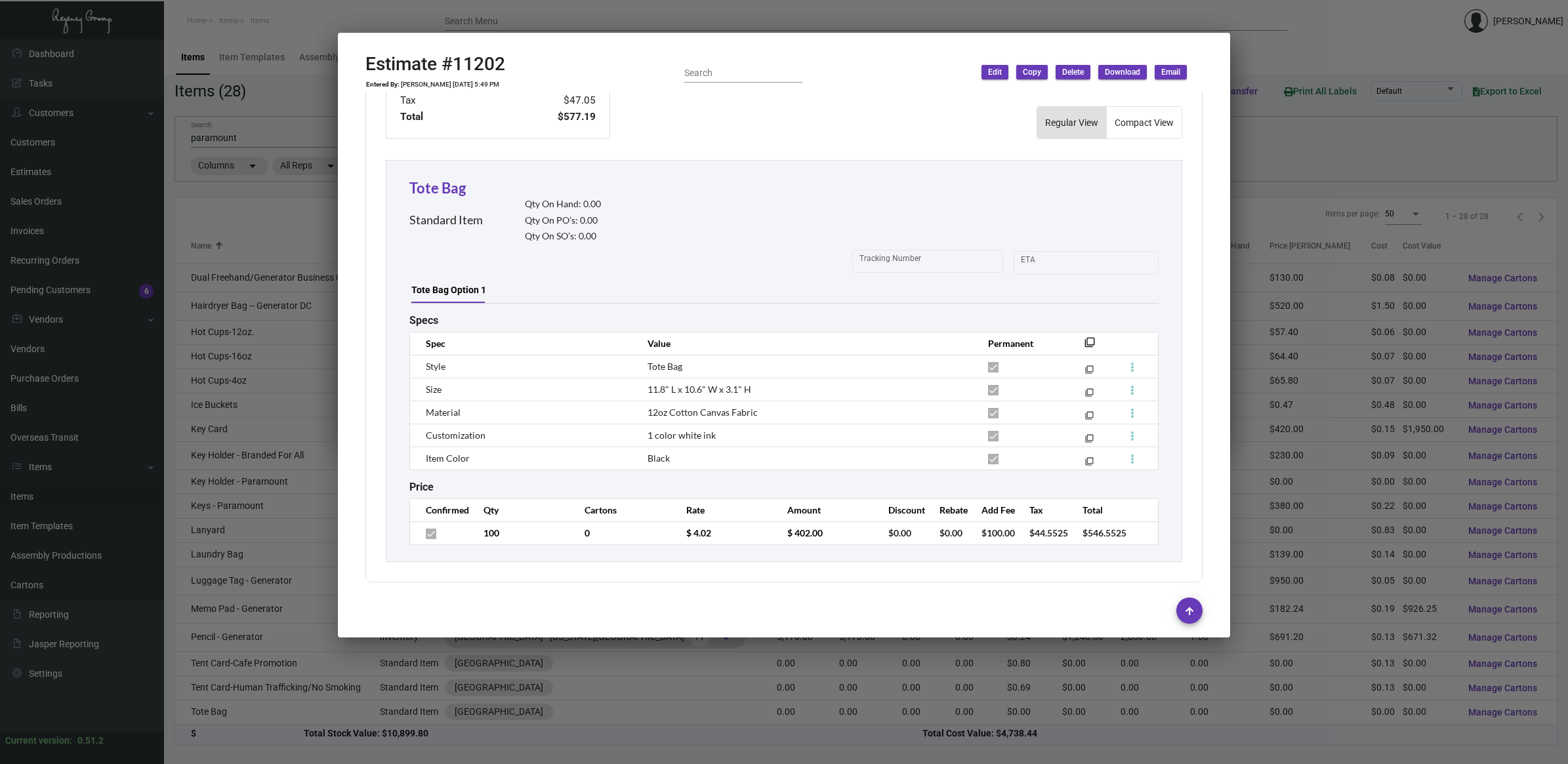
click at [231, 96] on div at bounding box center [784, 382] width 1568 height 764
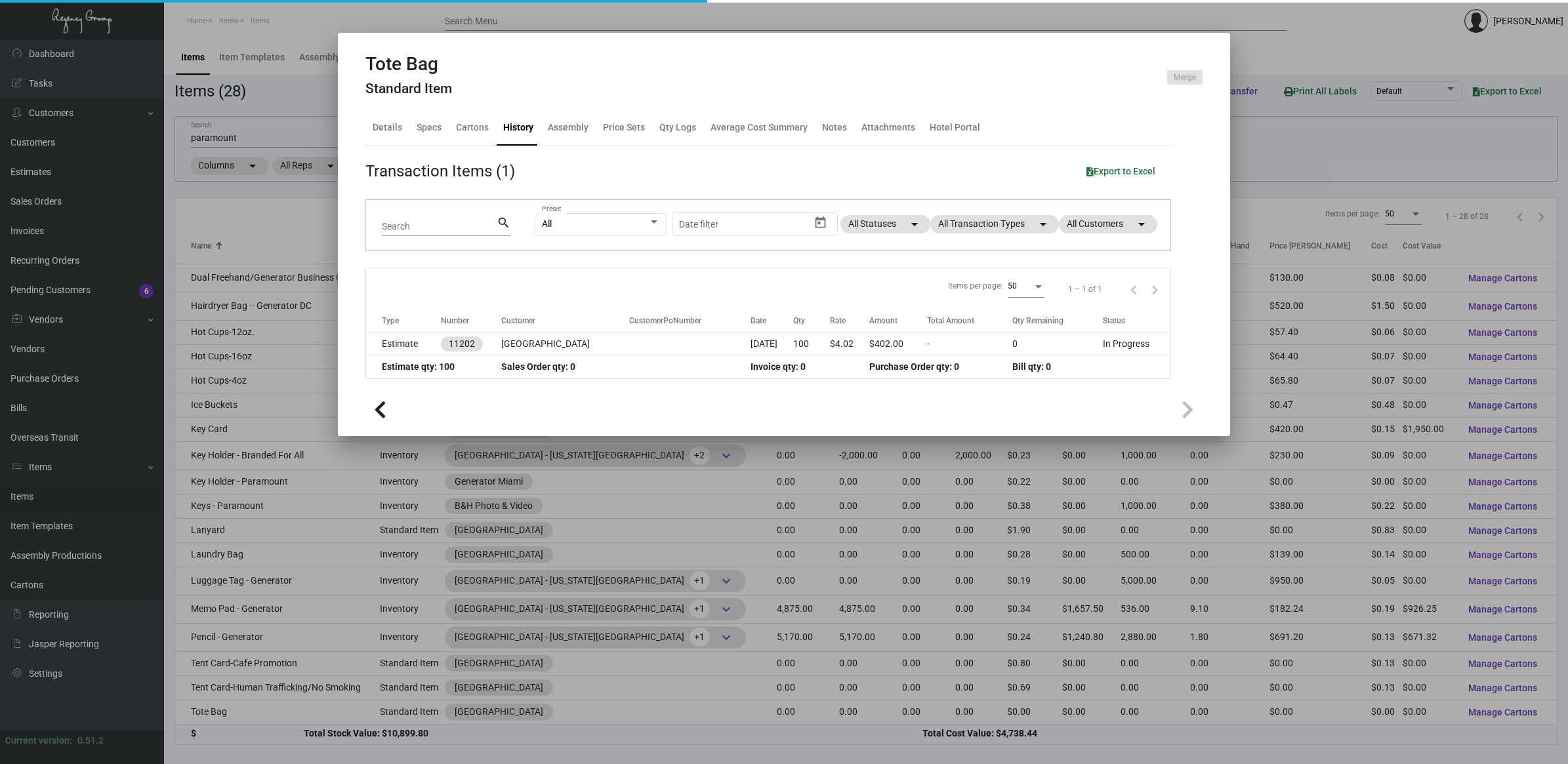
click at [235, 113] on div at bounding box center [784, 382] width 1568 height 764
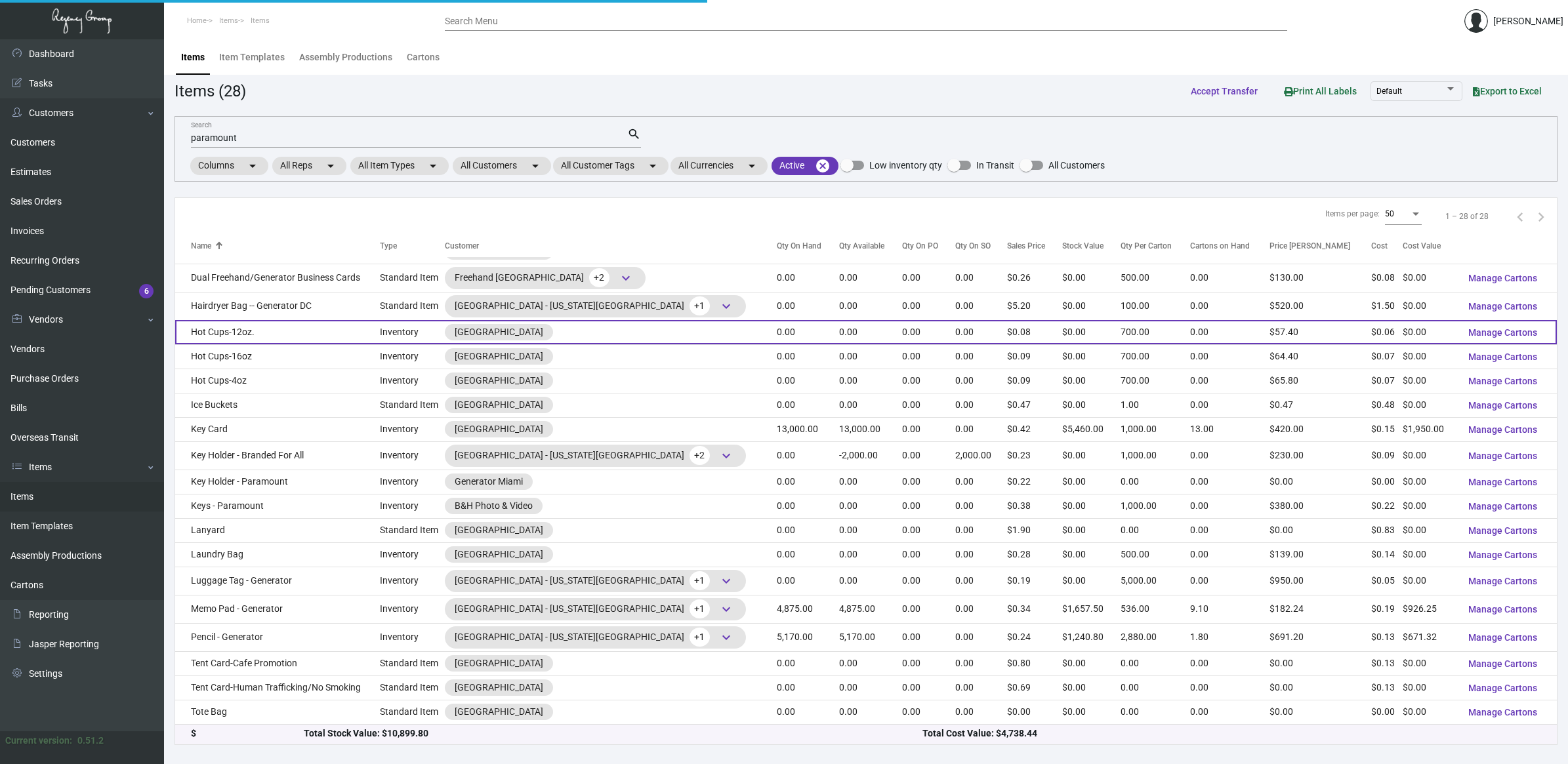
drag, startPoint x: 73, startPoint y: 383, endPoint x: 243, endPoint y: 326, distance: 179.3
click at [73, 383] on link "Purchase Orders" at bounding box center [82, 378] width 164 height 30
